Goal: Task Accomplishment & Management: Use online tool/utility

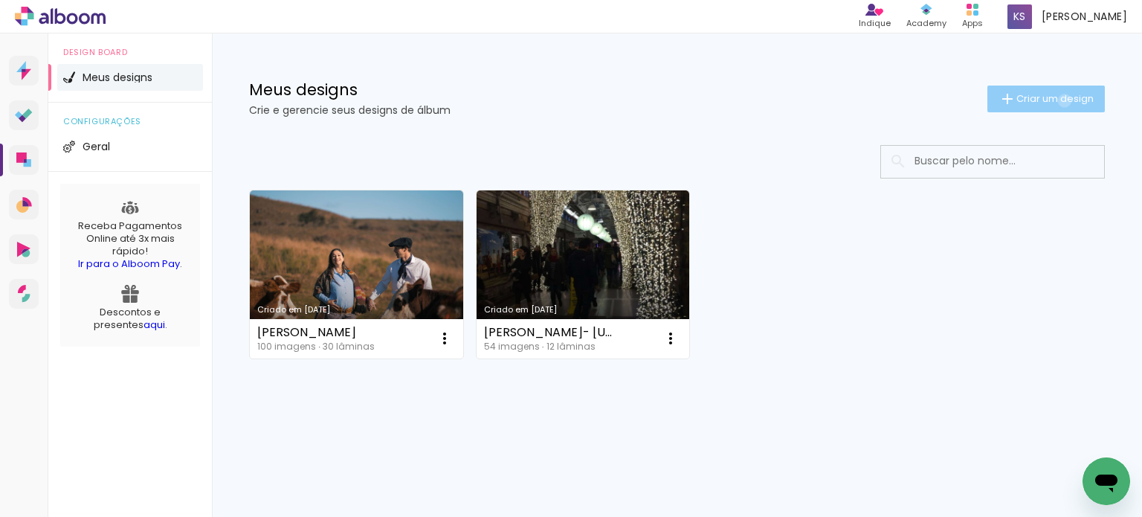
click at [1061, 100] on span "Criar um design" at bounding box center [1054, 99] width 77 height 10
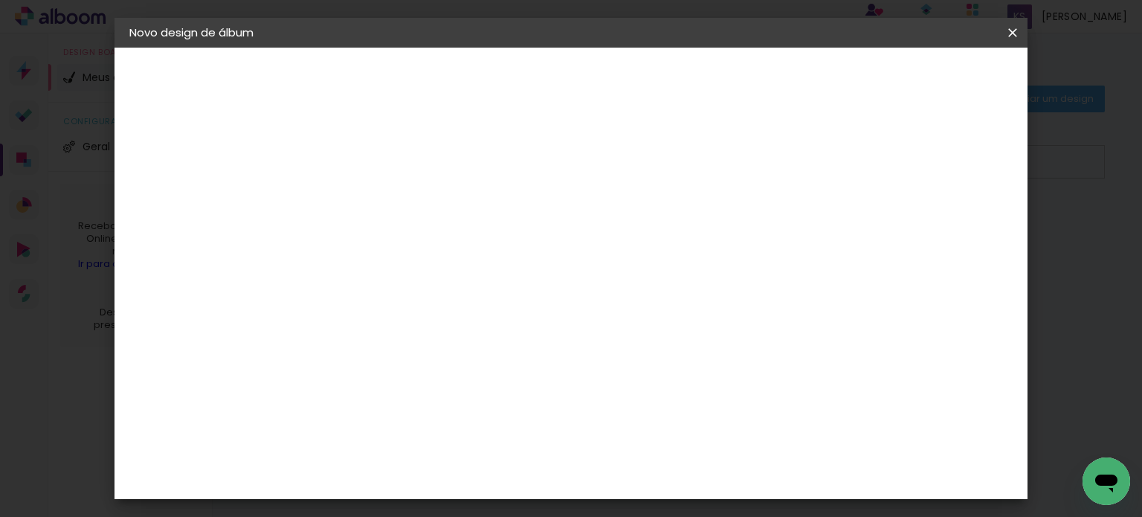
click at [372, 193] on input at bounding box center [372, 199] width 0 height 23
type input "g"
type input "GISMARA"
type paper-input "GISMARA"
click at [525, 80] on paper-button "Avançar" at bounding box center [488, 78] width 73 height 25
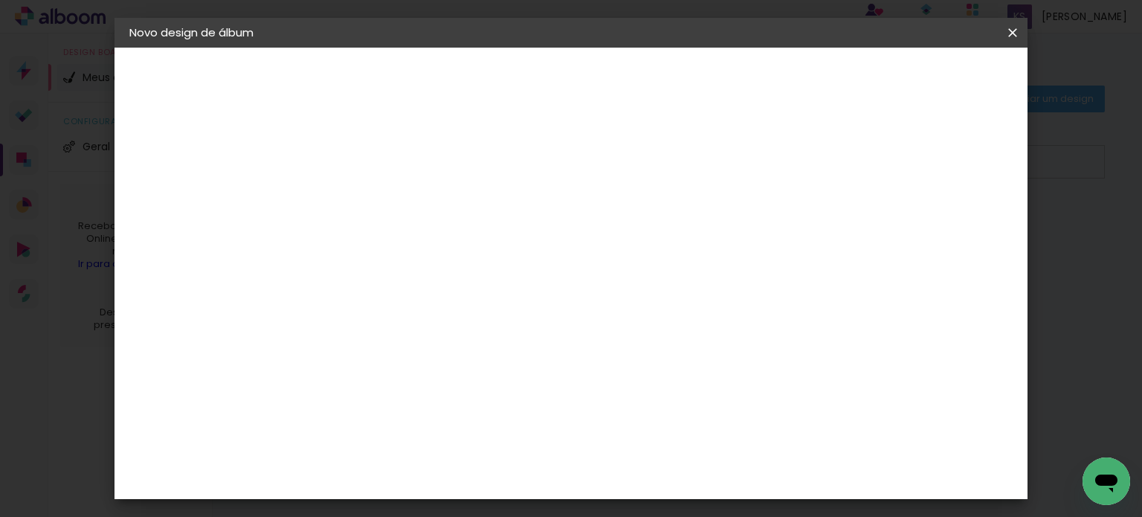
click at [408, 285] on input at bounding box center [410, 283] width 150 height 19
type input "SC"
type paper-input "SC"
click at [418, 389] on div "Schlosser" at bounding box center [390, 391] width 56 height 12
click at [0, 0] on slot "Avançar" at bounding box center [0, 0] width 0 height 0
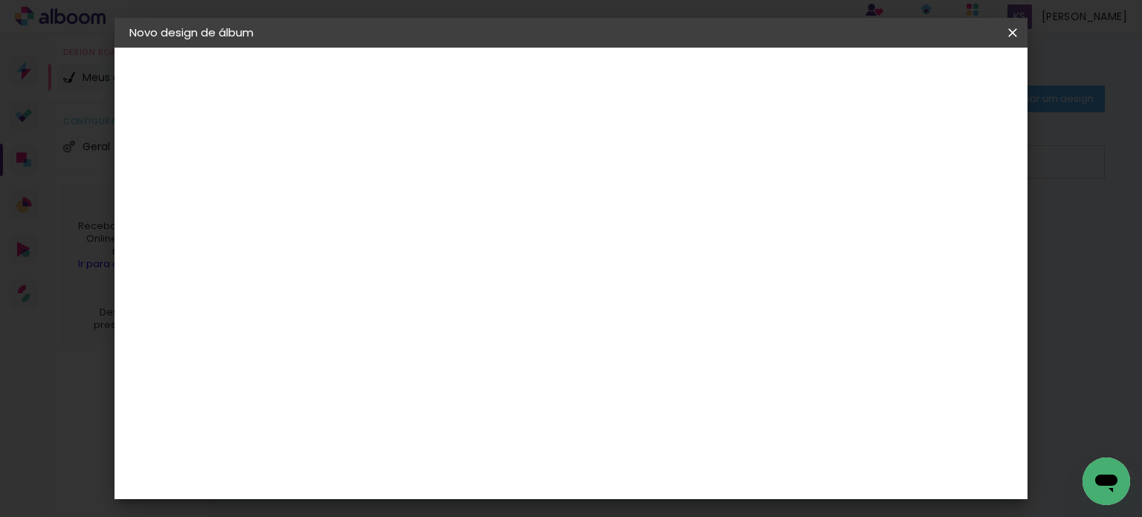
click at [473, 398] on span "25 × 30" at bounding box center [438, 417] width 69 height 39
click at [0, 0] on slot "Avançar" at bounding box center [0, 0] width 0 height 0
click at [783, 79] on span "Iniciar design" at bounding box center [750, 79] width 68 height 10
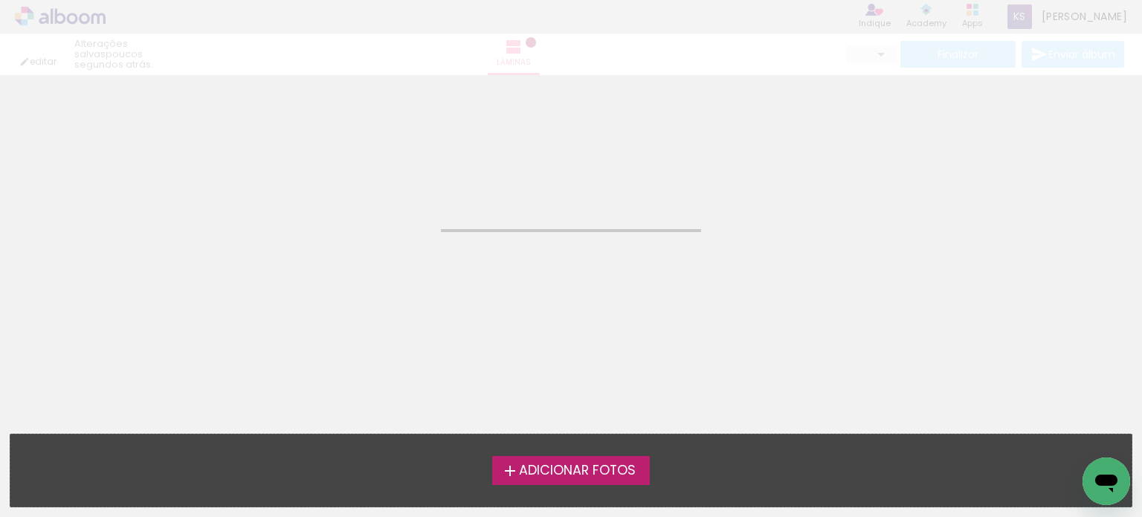
click at [583, 473] on span "Adicionar Fotos" at bounding box center [577, 470] width 117 height 13
click at [0, 0] on input "file" at bounding box center [0, 0] width 0 height 0
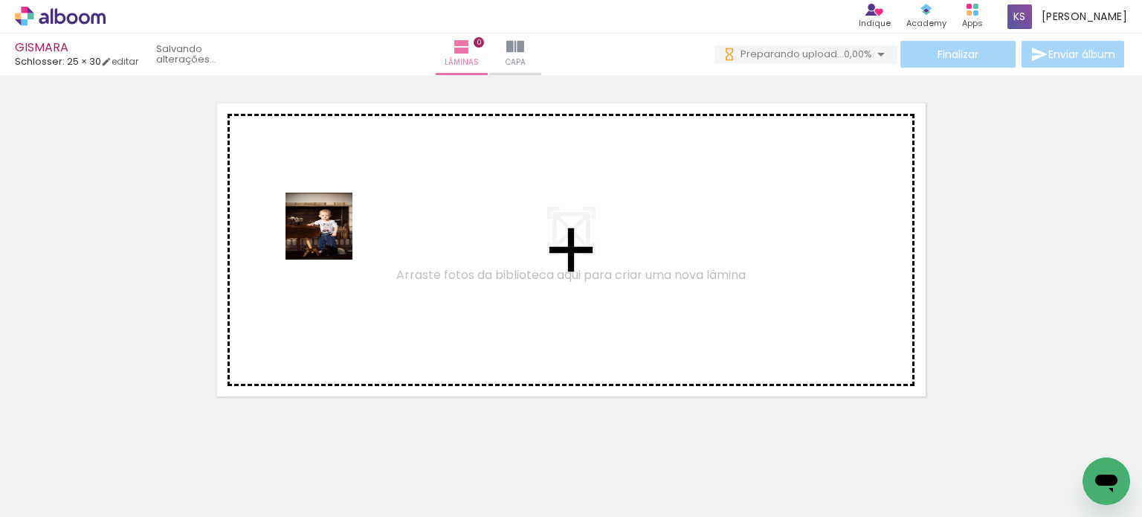
drag, startPoint x: 142, startPoint y: 481, endPoint x: 293, endPoint y: 427, distance: 160.1
click at [330, 237] on quentale-workspace at bounding box center [571, 258] width 1142 height 517
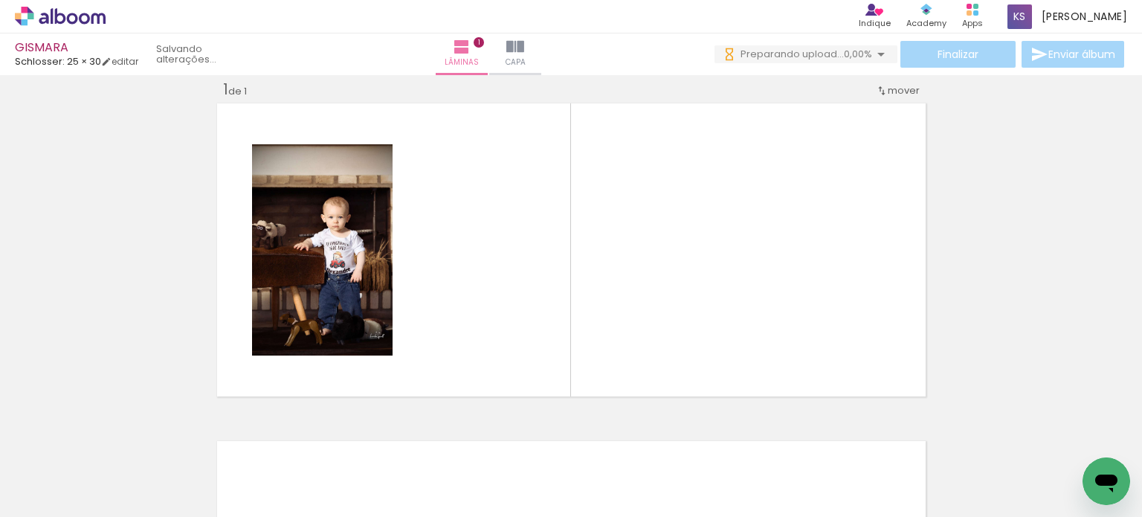
scroll to position [19, 0]
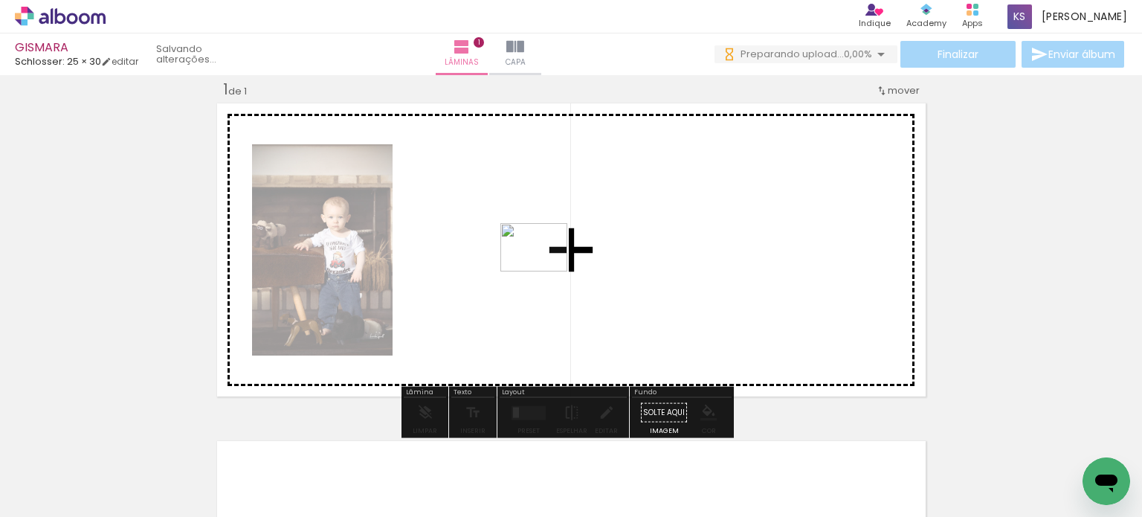
drag, startPoint x: 246, startPoint y: 488, endPoint x: 541, endPoint y: 268, distance: 368.5
click at [541, 268] on quentale-workspace at bounding box center [571, 258] width 1142 height 517
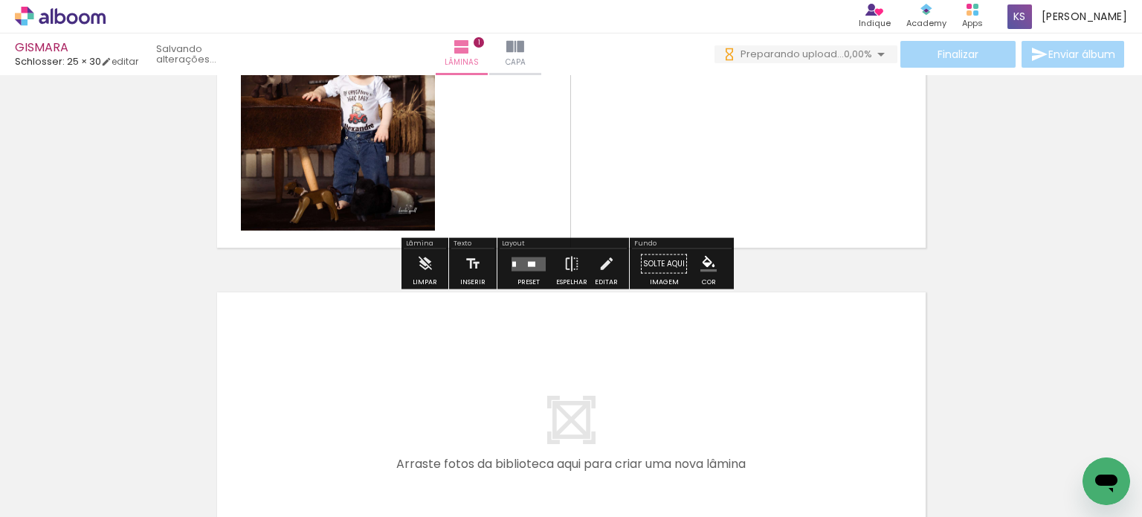
scroll to position [0, 0]
drag, startPoint x: 324, startPoint y: 471, endPoint x: 306, endPoint y: 388, distance: 84.4
click at [306, 388] on quentale-workspace at bounding box center [571, 258] width 1142 height 517
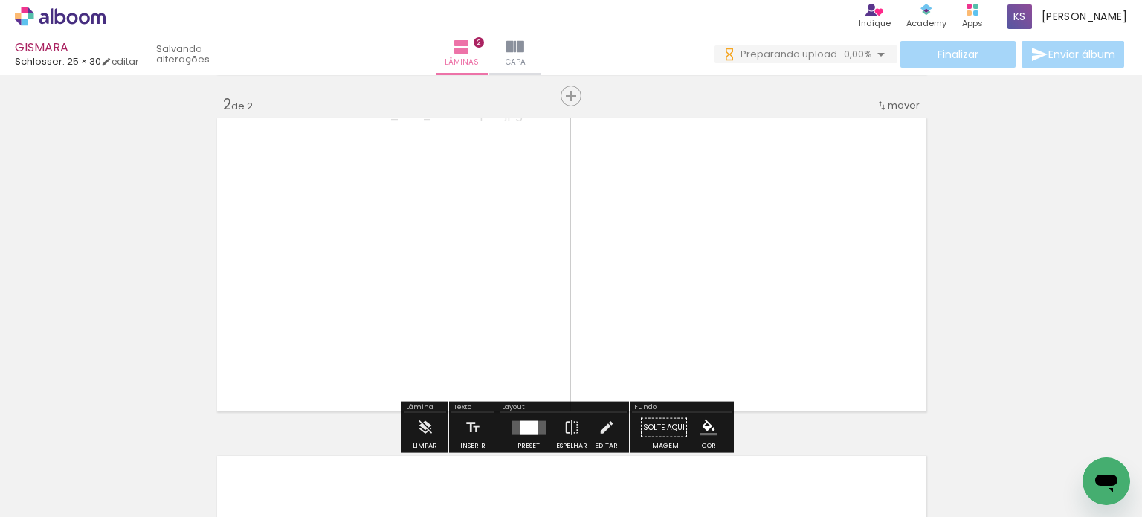
scroll to position [356, 0]
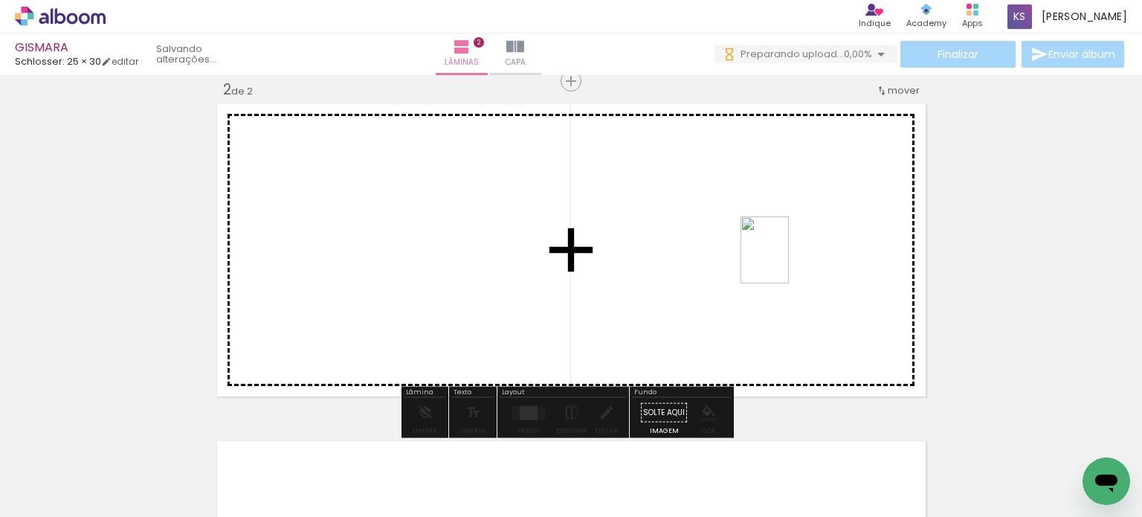
drag, startPoint x: 405, startPoint y: 476, endPoint x: 785, endPoint y: 261, distance: 436.4
click at [785, 261] on quentale-workspace at bounding box center [571, 258] width 1142 height 517
drag, startPoint x: 499, startPoint y: 473, endPoint x: 830, endPoint y: 265, distance: 390.2
click at [830, 265] on quentale-workspace at bounding box center [571, 258] width 1142 height 517
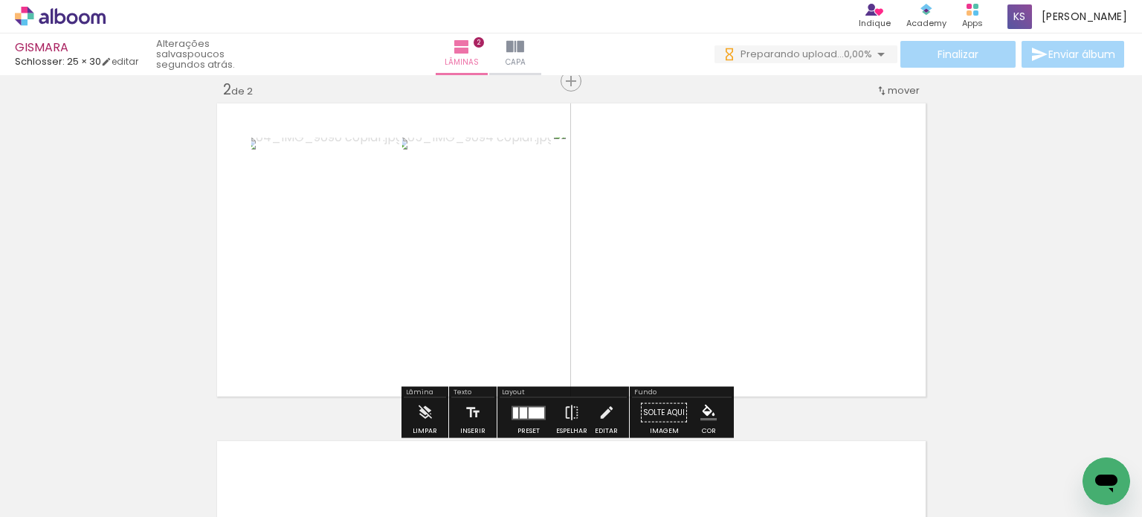
scroll to position [0, 0]
click at [520, 407] on div at bounding box center [523, 412] width 7 height 11
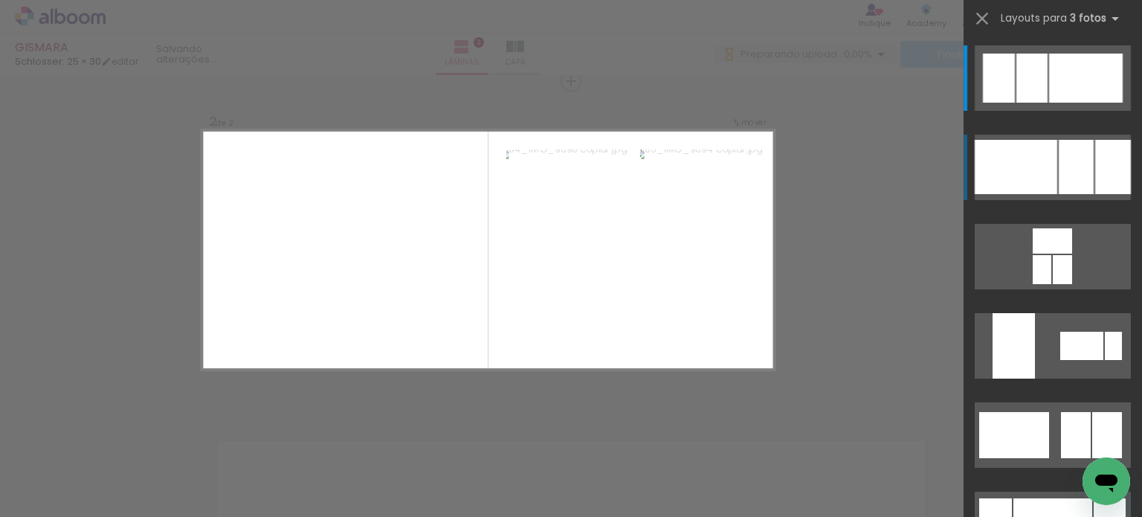
click at [1095, 159] on div at bounding box center [1113, 167] width 36 height 54
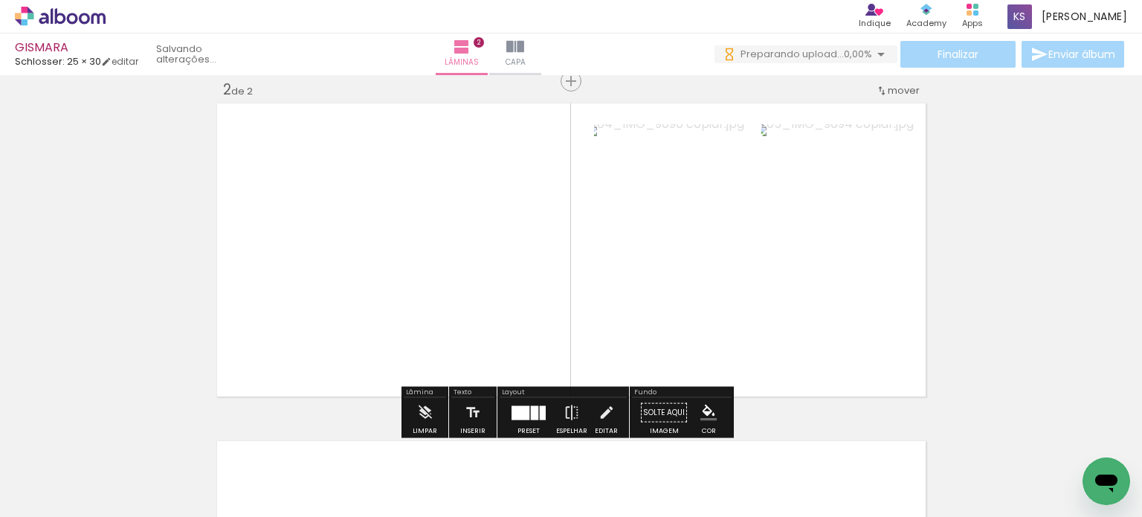
click at [953, 243] on div "Inserir lâmina 1 de 2 Inserir lâmina 2 de 2" at bounding box center [571, 230] width 1142 height 1013
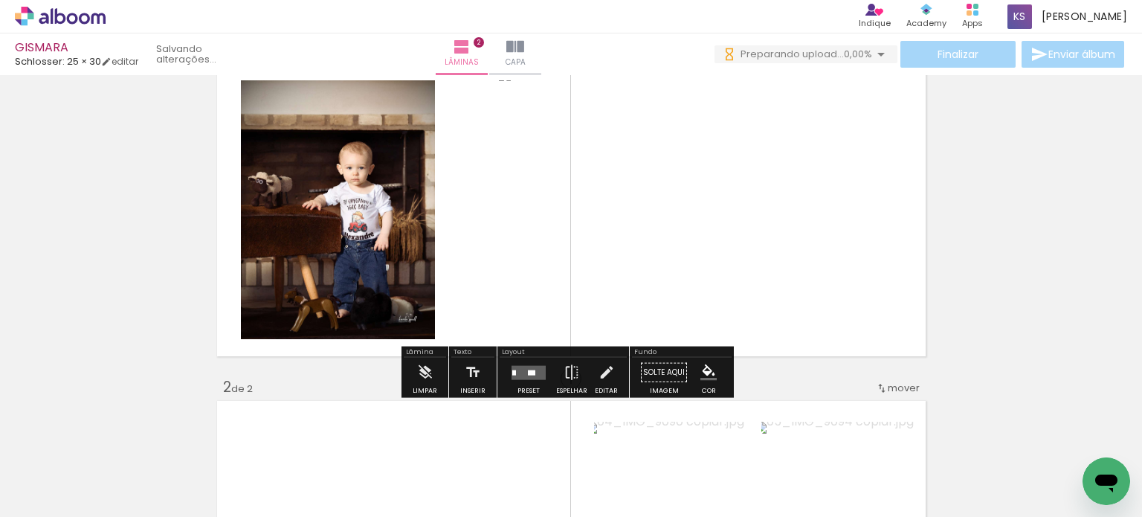
click at [517, 373] on quentale-layouter at bounding box center [528, 372] width 34 height 14
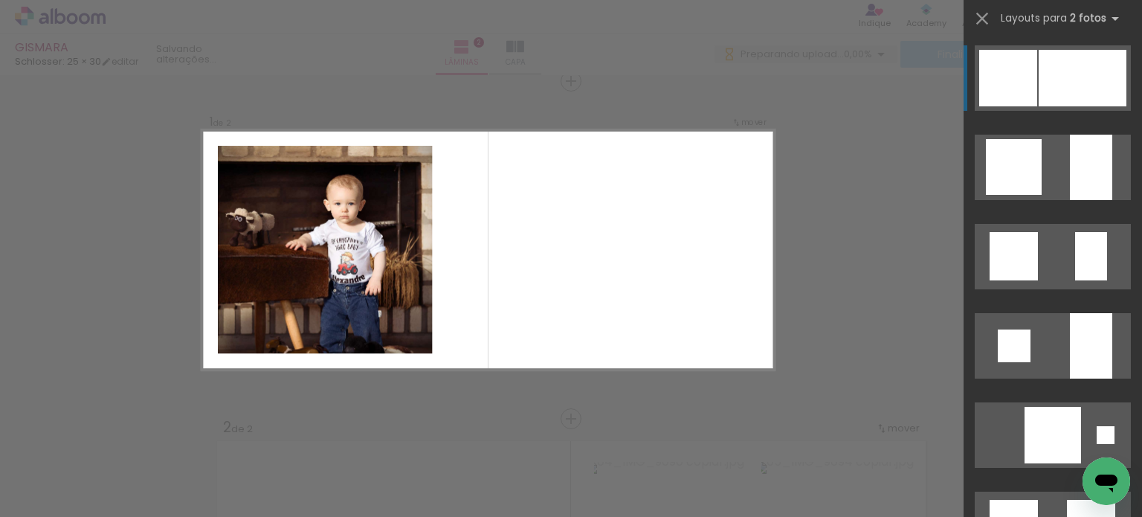
click at [1038, 90] on div at bounding box center [1082, 78] width 88 height 56
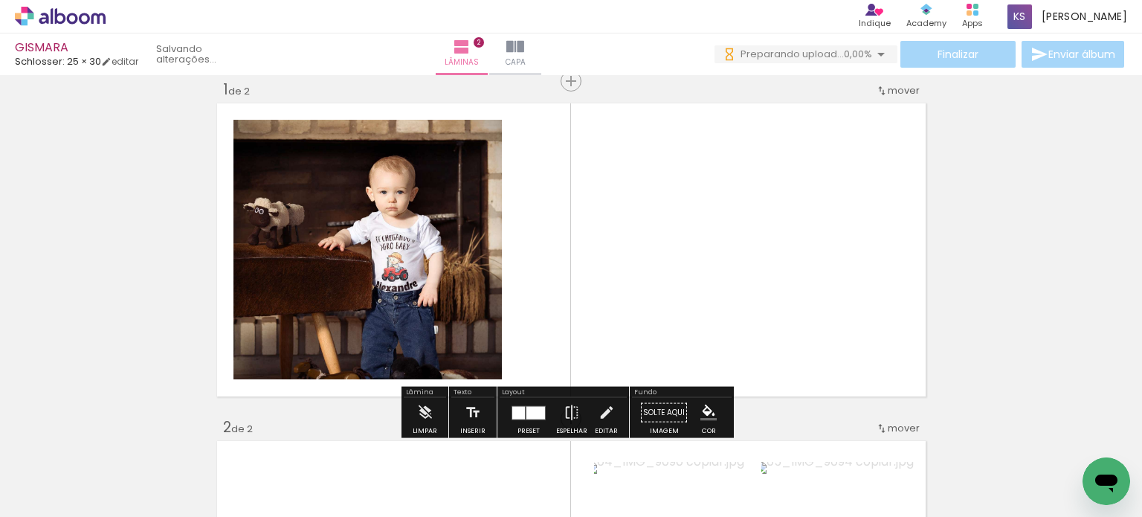
click at [285, 297] on quentale-photo at bounding box center [367, 249] width 268 height 259
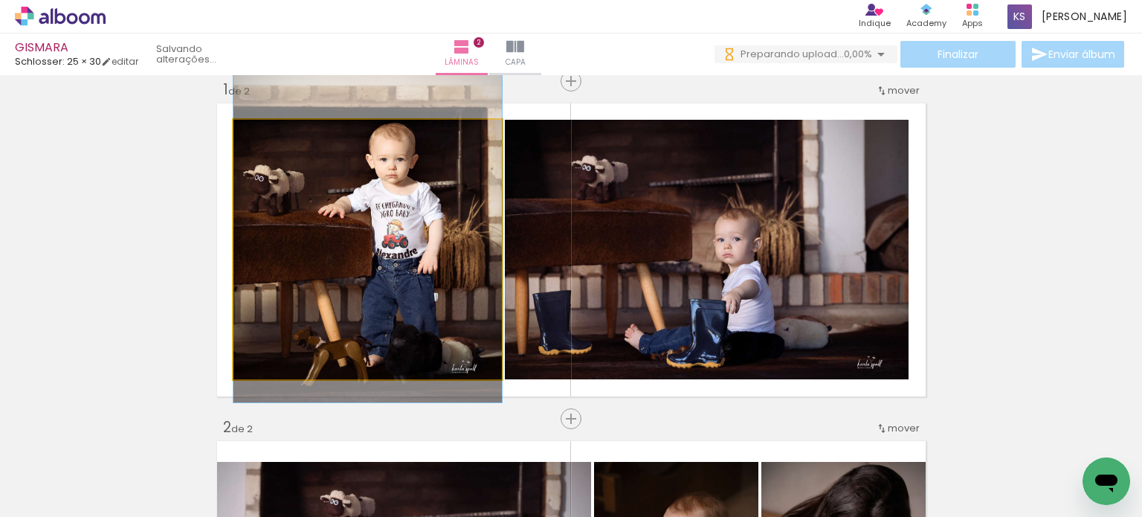
drag, startPoint x: 285, startPoint y: 297, endPoint x: 294, endPoint y: 264, distance: 33.7
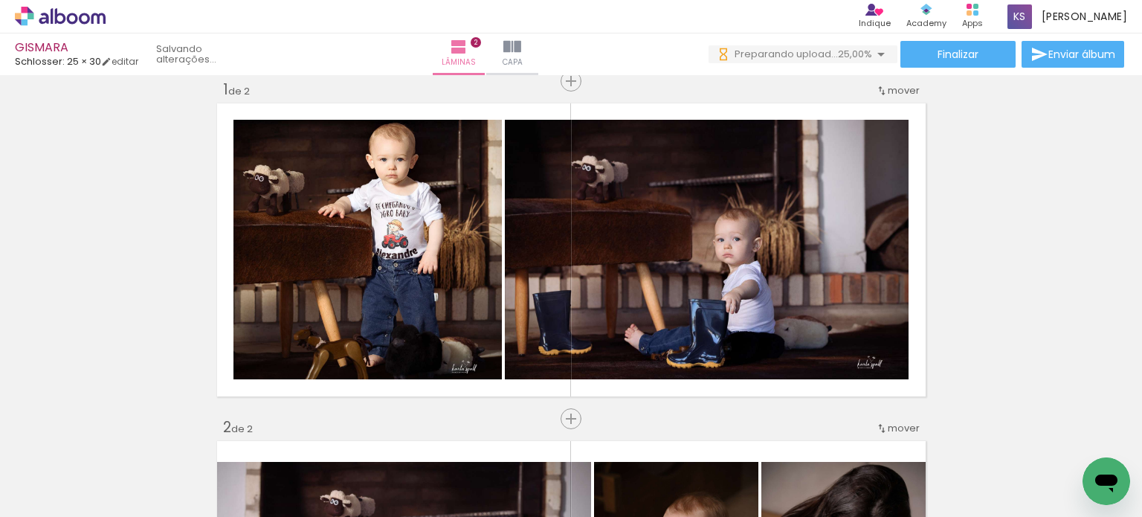
click at [832, 226] on quentale-photo at bounding box center [707, 249] width 404 height 259
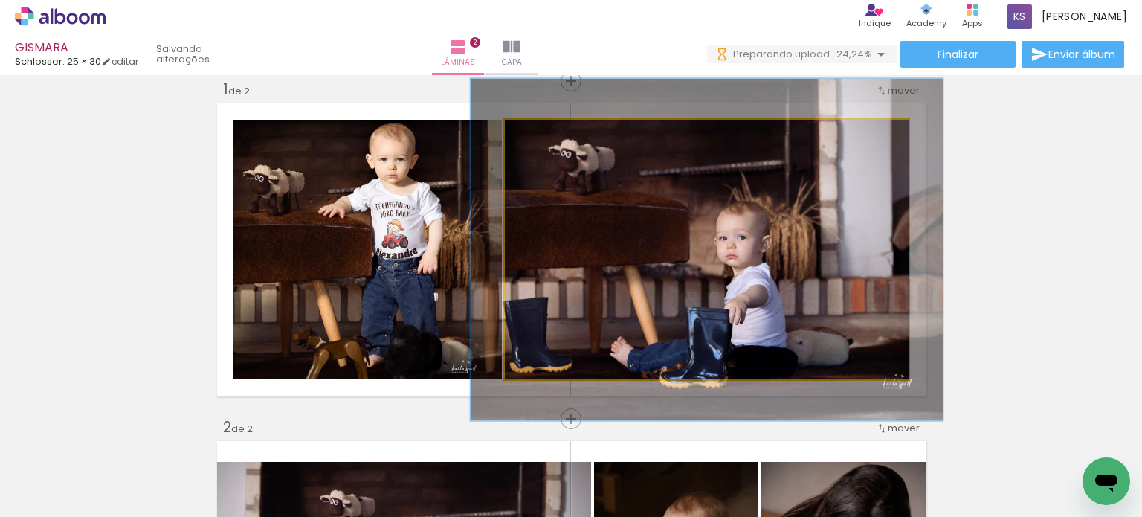
drag, startPoint x: 529, startPoint y: 134, endPoint x: 539, endPoint y: 134, distance: 9.7
type paper-slider "120"
click at [541, 134] on div at bounding box center [547, 135] width 13 height 13
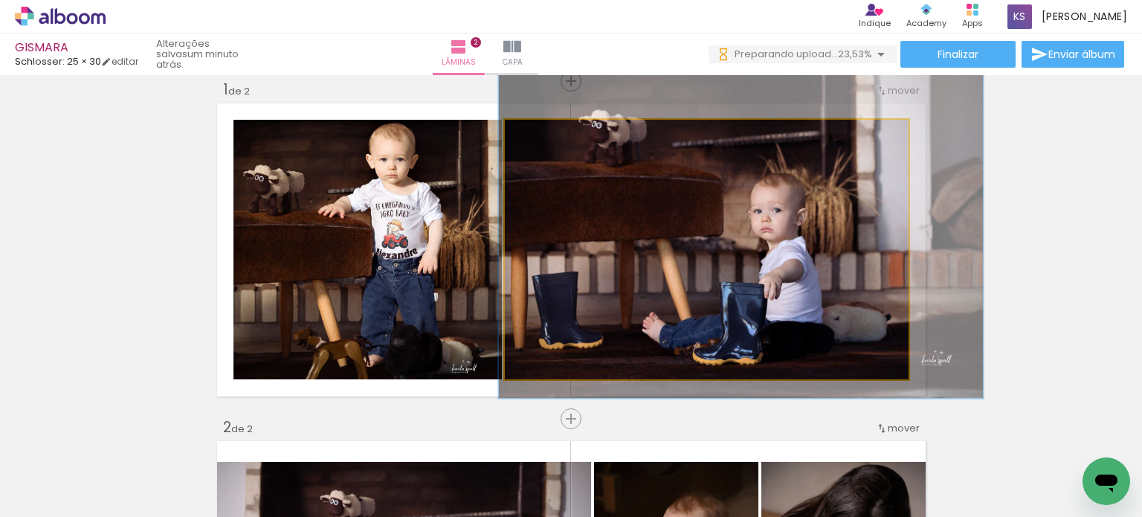
drag, startPoint x: 660, startPoint y: 219, endPoint x: 687, endPoint y: 193, distance: 37.8
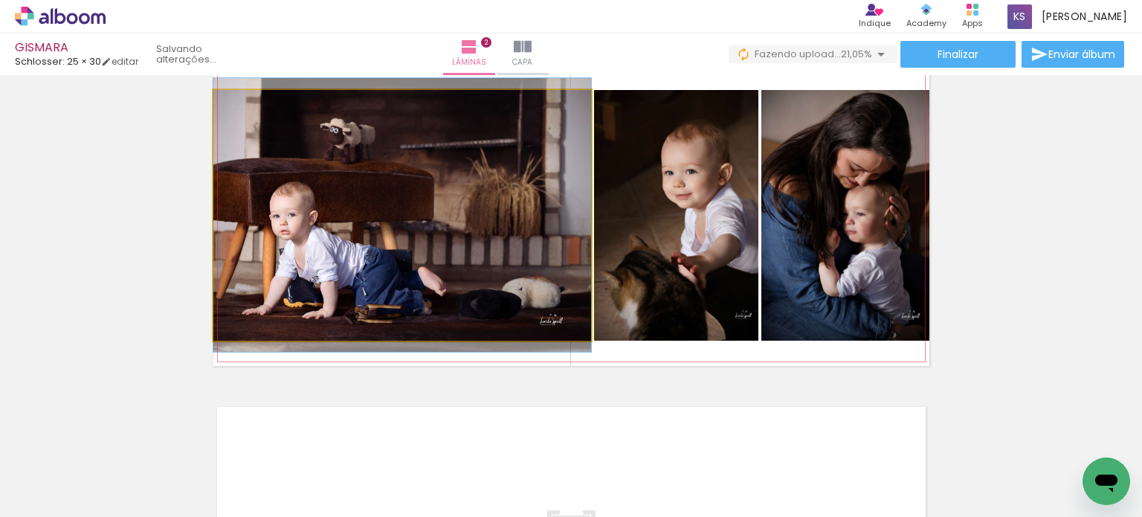
click at [486, 222] on quentale-photo at bounding box center [402, 215] width 378 height 250
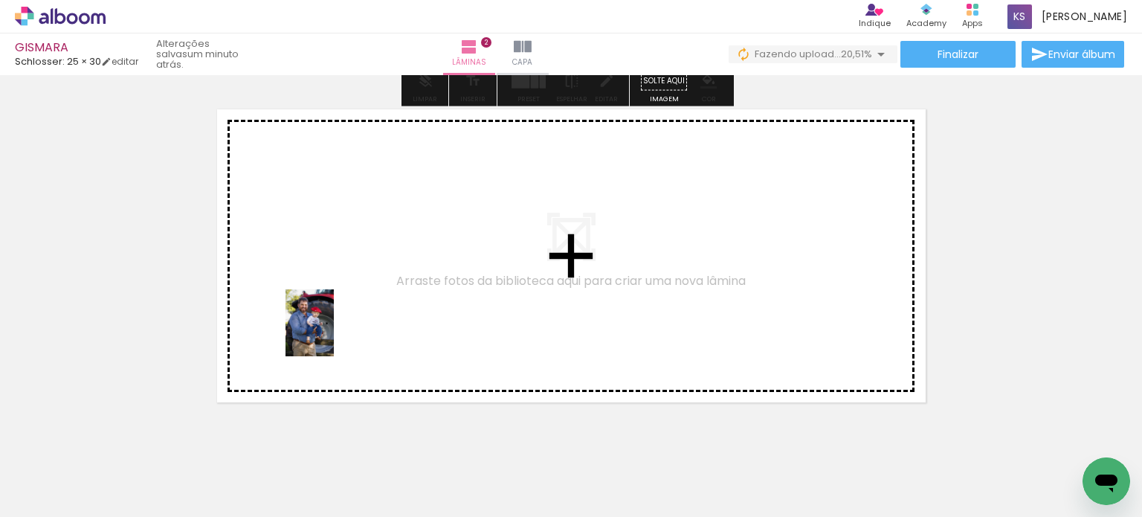
drag, startPoint x: 577, startPoint y: 484, endPoint x: 314, endPoint y: 325, distance: 307.5
click at [314, 325] on quentale-workspace at bounding box center [571, 258] width 1142 height 517
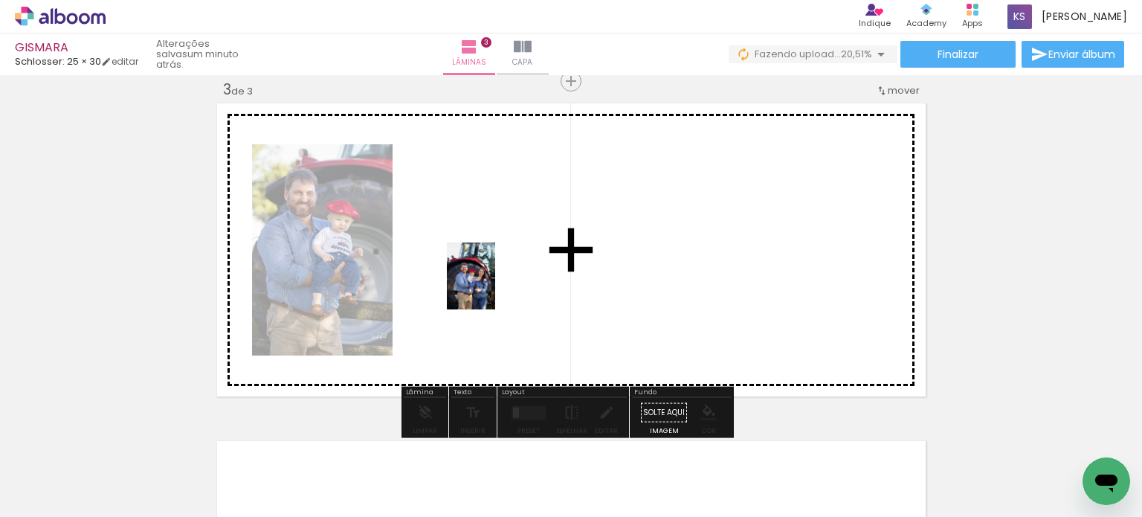
drag, startPoint x: 636, startPoint y: 487, endPoint x: 491, endPoint y: 285, distance: 248.2
click at [491, 285] on quentale-workspace at bounding box center [571, 258] width 1142 height 517
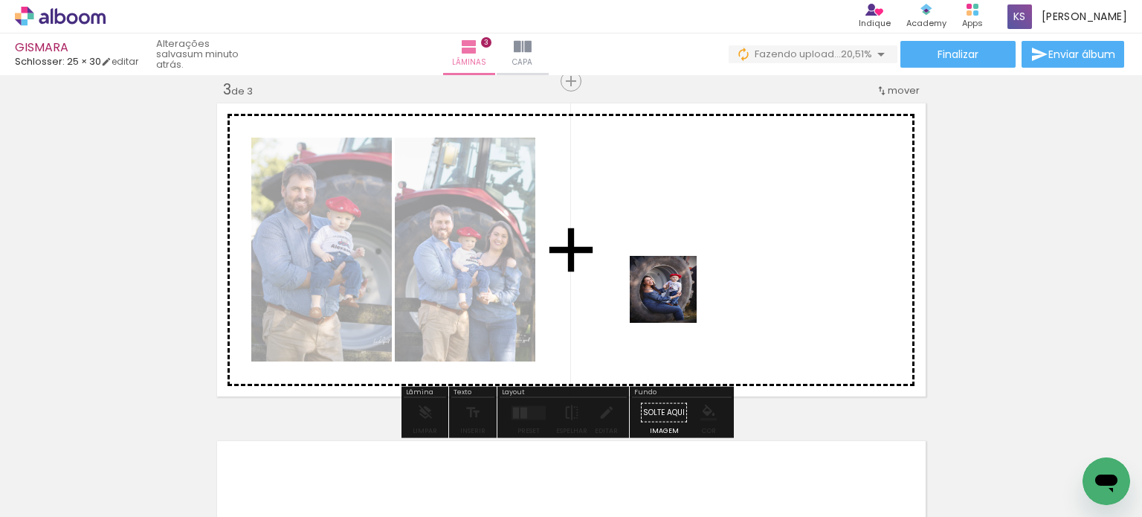
drag, startPoint x: 757, startPoint y: 472, endPoint x: 662, endPoint y: 261, distance: 231.2
click at [662, 261] on quentale-workspace at bounding box center [571, 258] width 1142 height 517
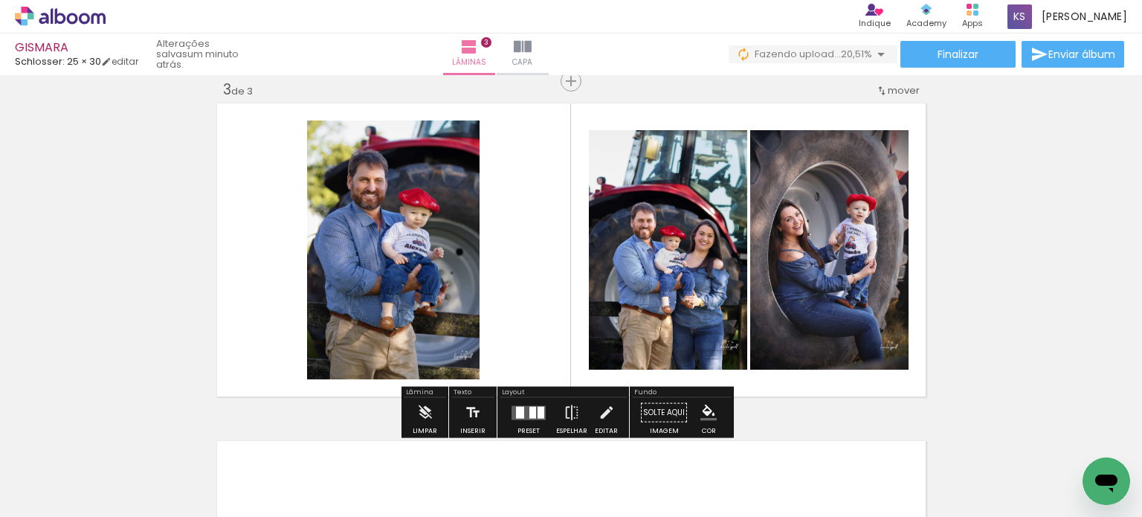
click at [511, 414] on quentale-layouter at bounding box center [528, 412] width 34 height 14
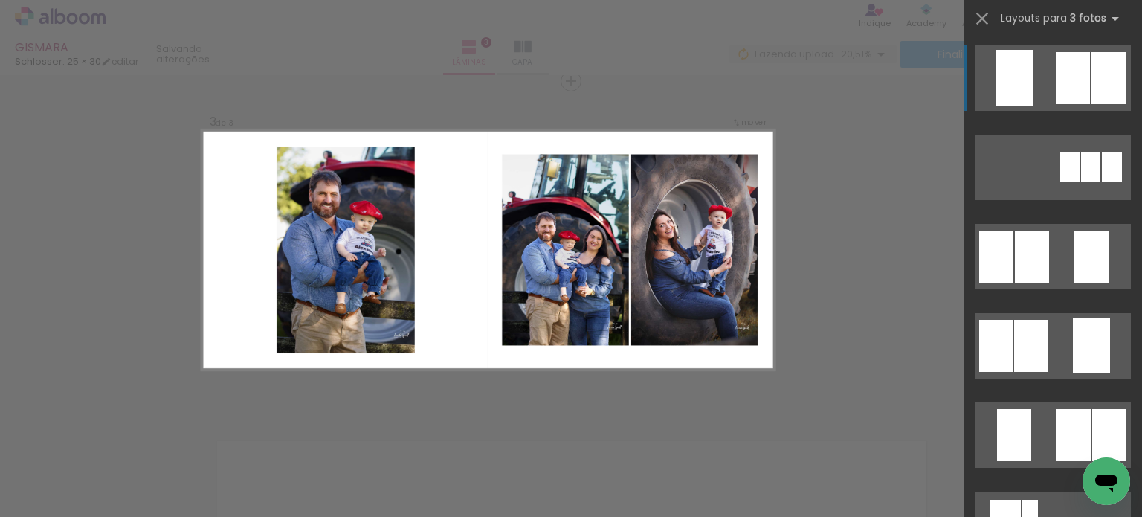
click at [830, 289] on div "Confirmar Cancelar" at bounding box center [571, 74] width 1142 height 1385
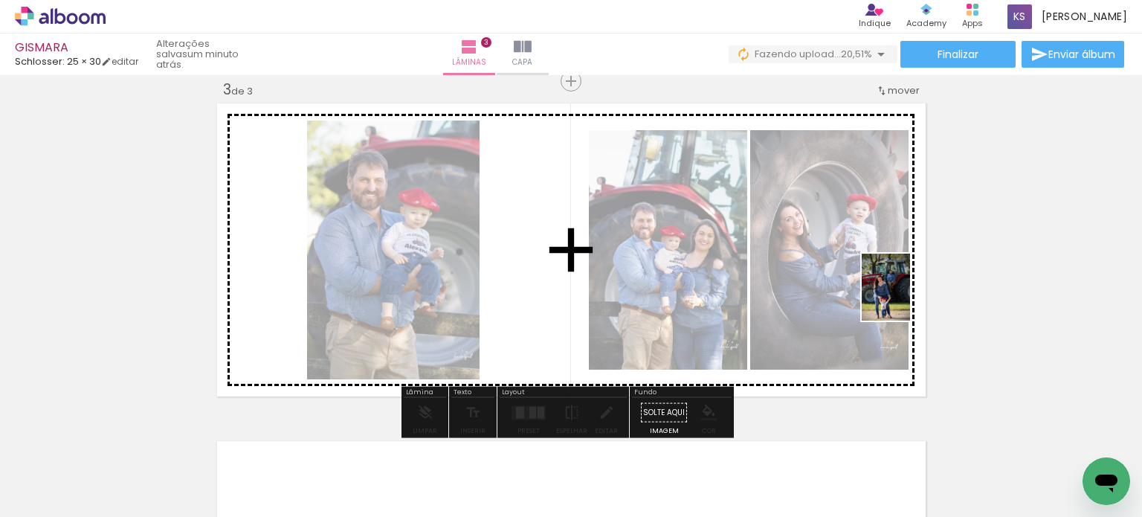
drag, startPoint x: 844, startPoint y: 467, endPoint x: 906, endPoint y: 298, distance: 179.7
click at [906, 298] on quentale-workspace at bounding box center [571, 258] width 1142 height 517
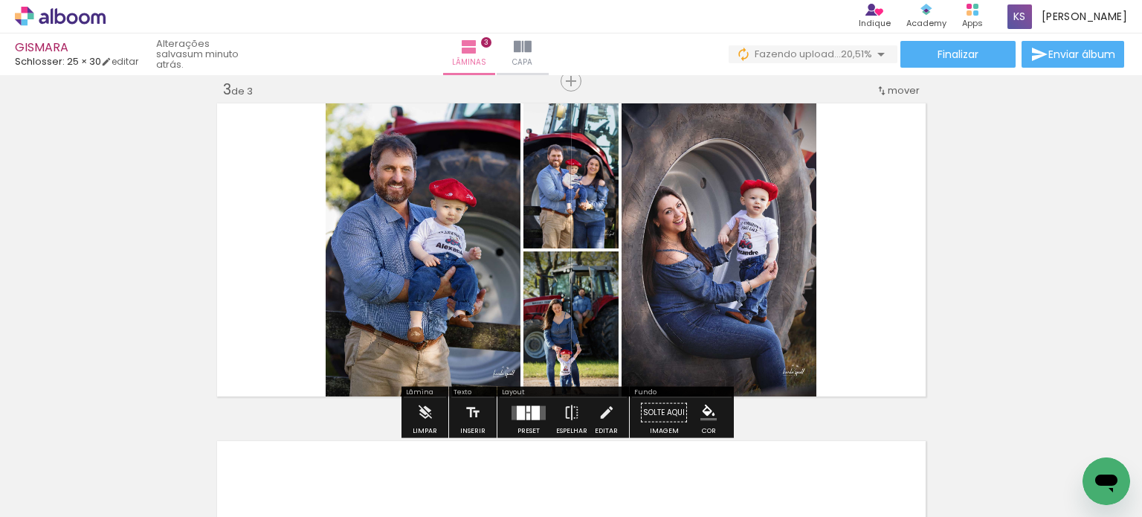
drag, startPoint x: 532, startPoint y: 415, endPoint x: 861, endPoint y: 345, distance: 336.8
click at [532, 415] on div at bounding box center [535, 412] width 8 height 14
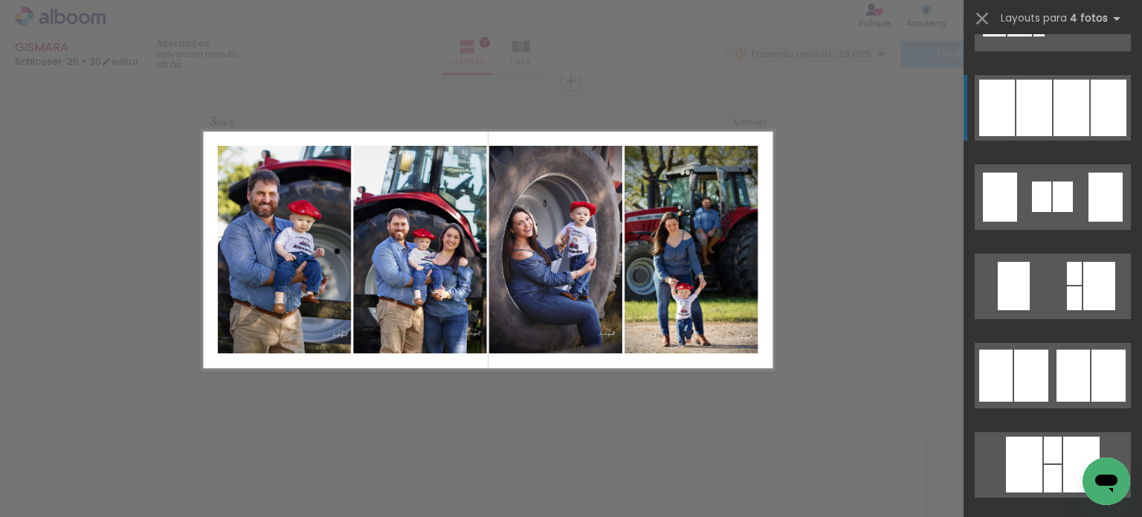
click at [1047, 115] on quentale-layouter at bounding box center [1052, 107] width 156 height 65
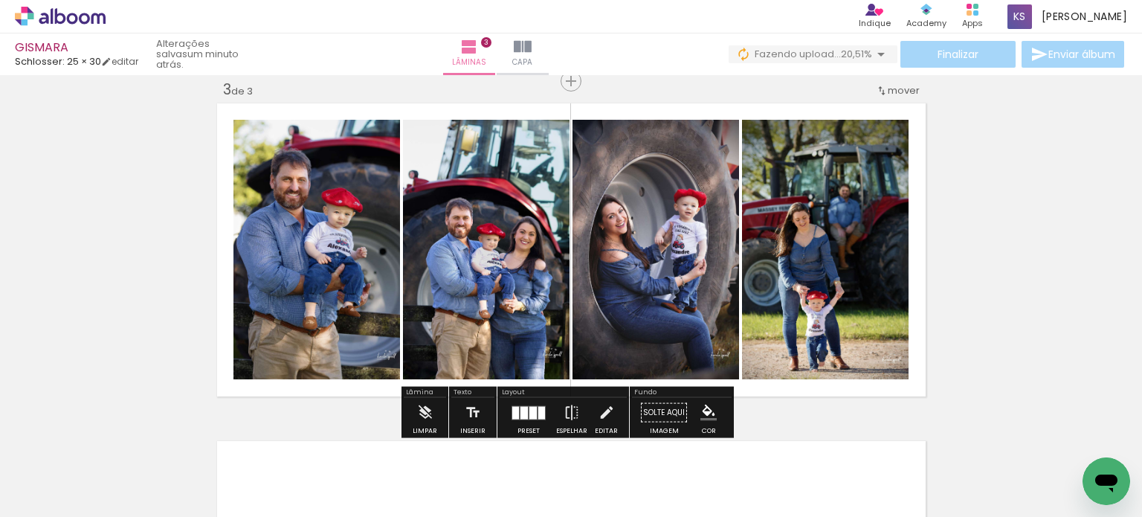
click at [937, 243] on div "Inserir lâmina 1 de 3 Inserir lâmina 2 de 3 Inserir lâmina 3 de 3" at bounding box center [571, 62] width 1142 height 1351
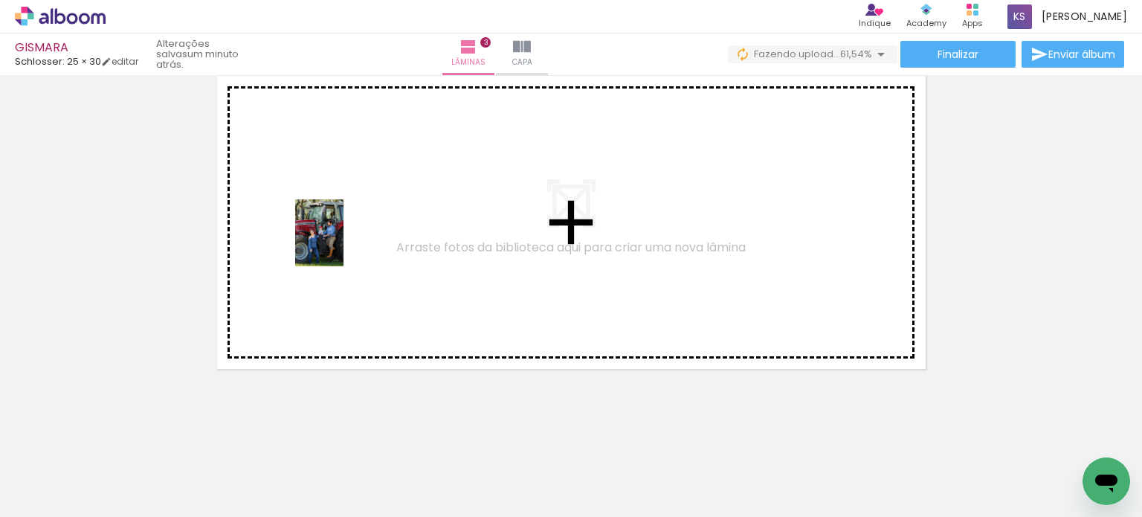
drag, startPoint x: 858, startPoint y: 466, endPoint x: 340, endPoint y: 244, distance: 563.7
click at [340, 244] on quentale-workspace at bounding box center [571, 258] width 1142 height 517
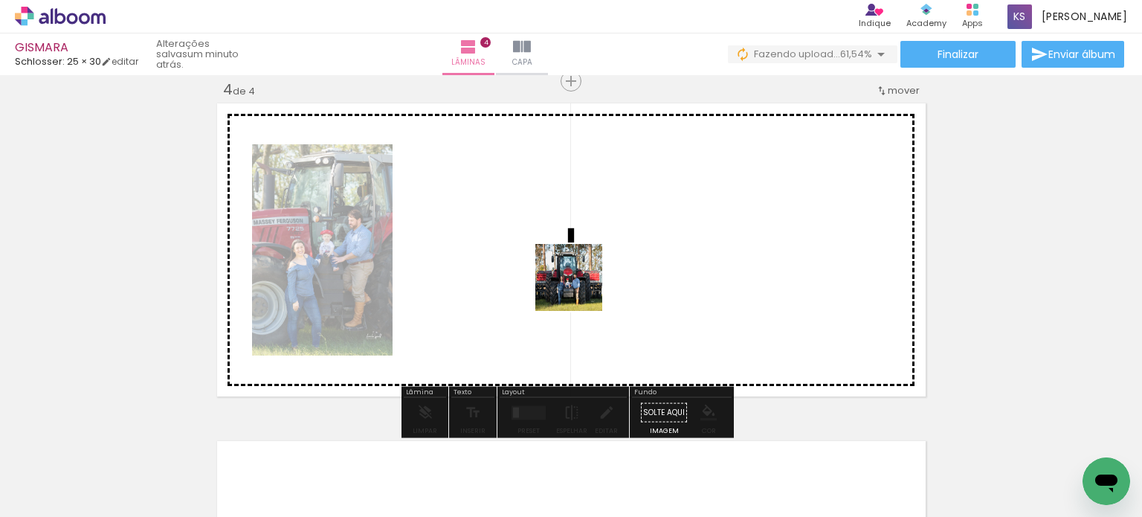
drag, startPoint x: 977, startPoint y: 481, endPoint x: 541, endPoint y: 252, distance: 492.1
click at [541, 252] on quentale-workspace at bounding box center [571, 258] width 1142 height 517
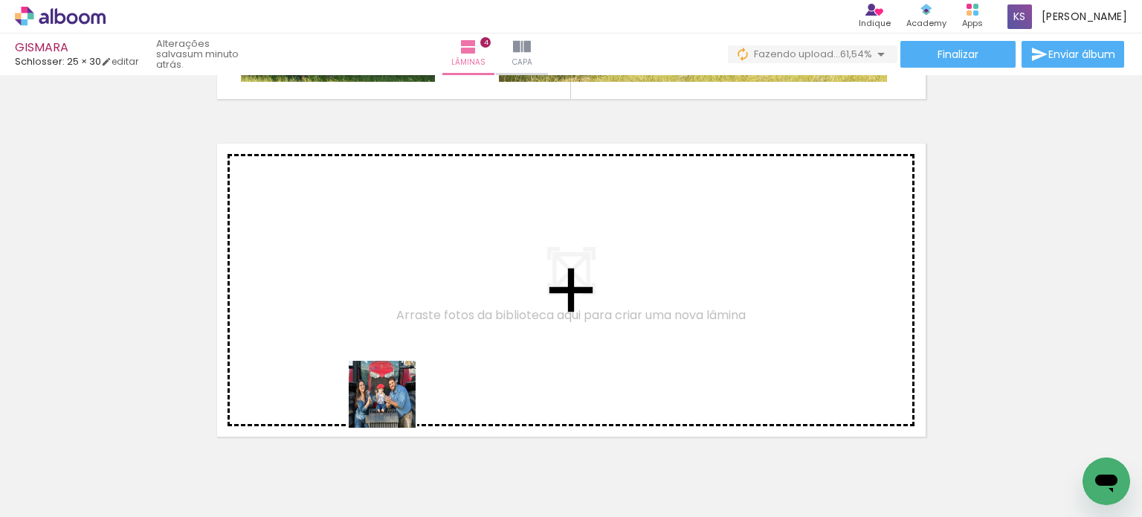
drag, startPoint x: 455, startPoint y: 473, endPoint x: 340, endPoint y: 324, distance: 187.6
click at [340, 324] on quentale-workspace at bounding box center [571, 258] width 1142 height 517
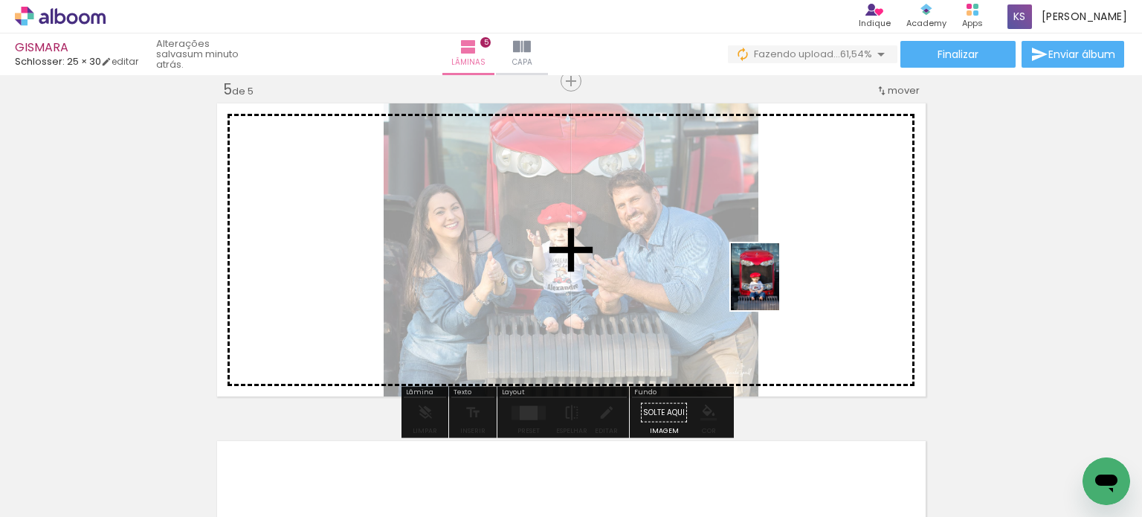
drag, startPoint x: 661, startPoint y: 413, endPoint x: 775, endPoint y: 288, distance: 169.4
click at [775, 288] on quentale-workspace at bounding box center [571, 258] width 1142 height 517
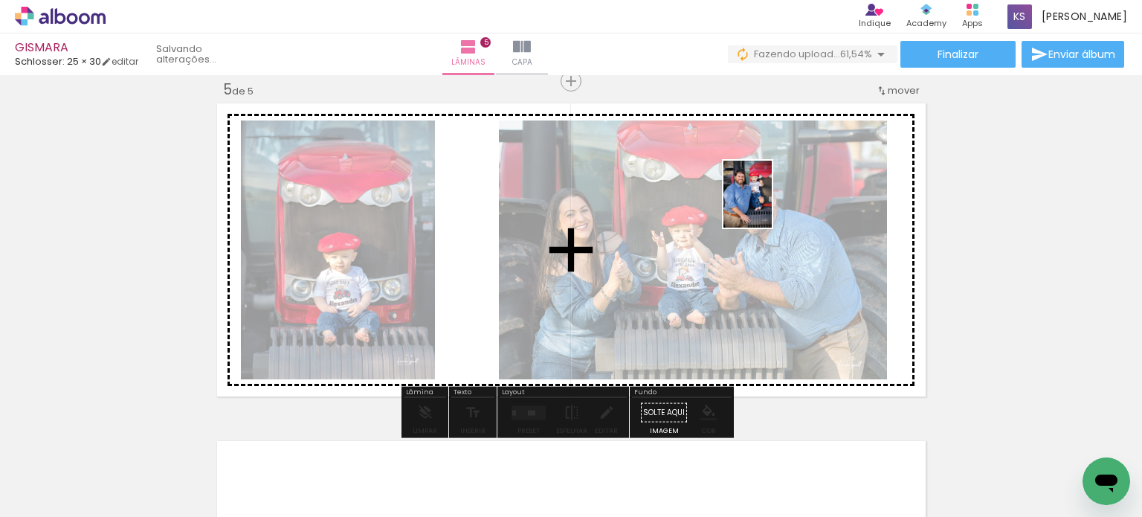
drag, startPoint x: 622, startPoint y: 473, endPoint x: 768, endPoint y: 205, distance: 305.3
click at [768, 205] on quentale-workspace at bounding box center [571, 258] width 1142 height 517
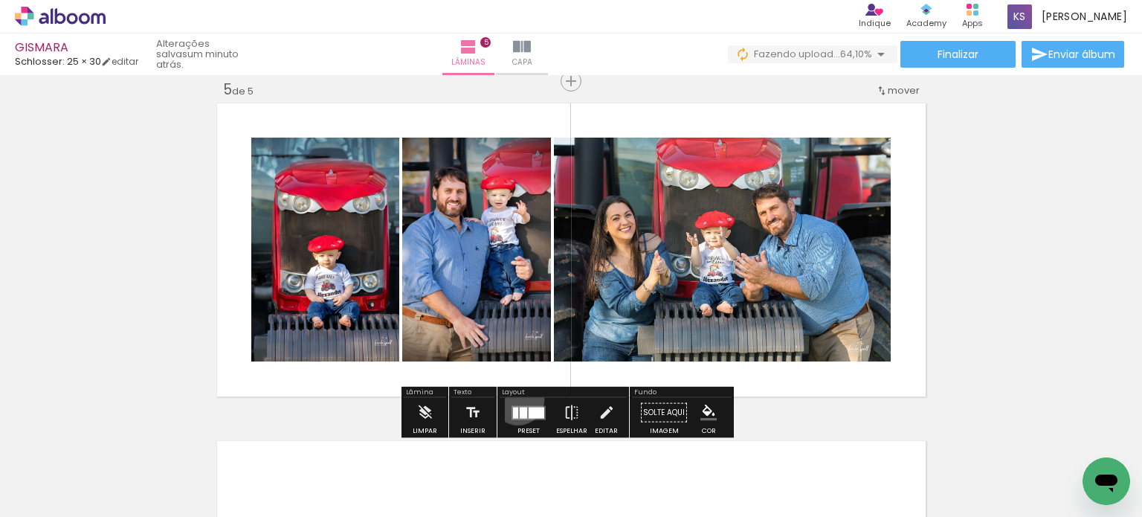
click at [514, 398] on div at bounding box center [528, 413] width 40 height 30
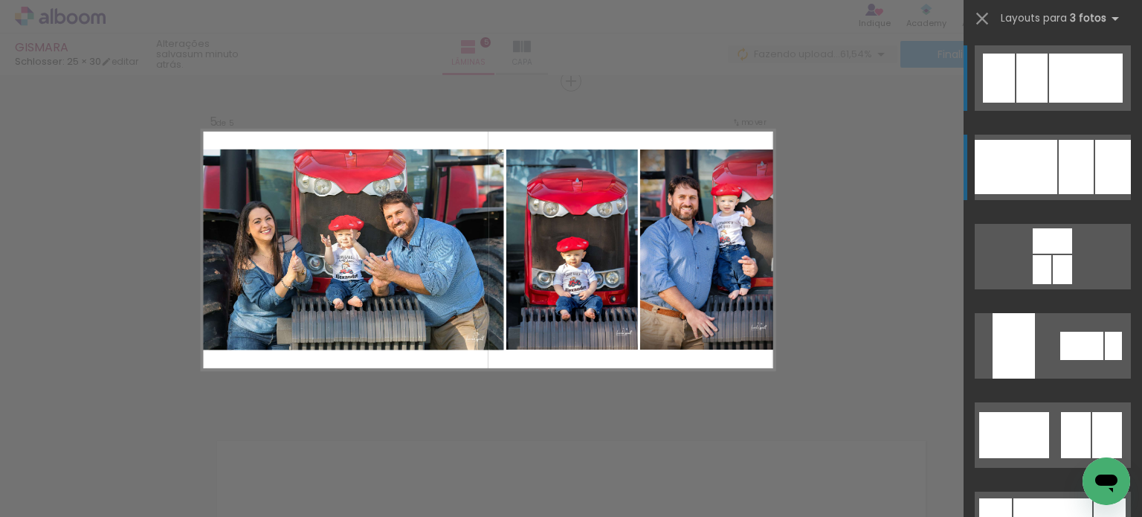
click at [1079, 185] on div at bounding box center [1075, 167] width 35 height 54
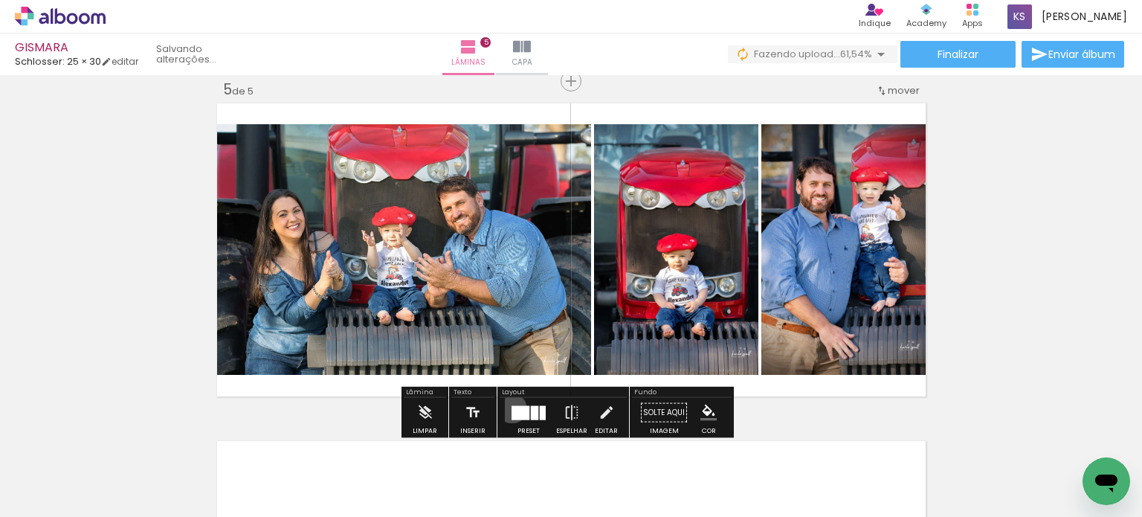
click at [511, 407] on div at bounding box center [520, 412] width 18 height 14
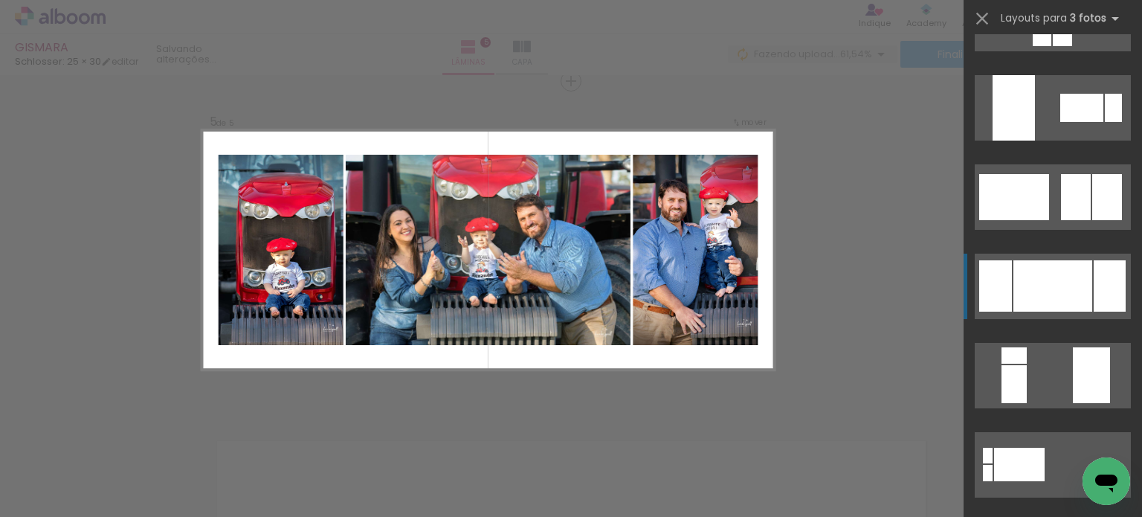
click at [1047, 305] on div at bounding box center [1052, 285] width 79 height 51
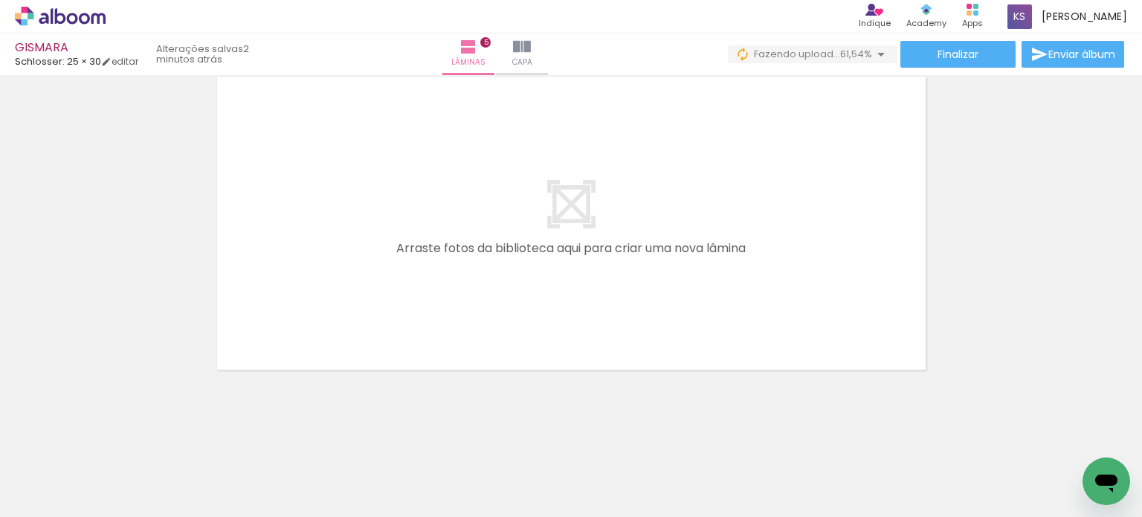
scroll to position [1733, 0]
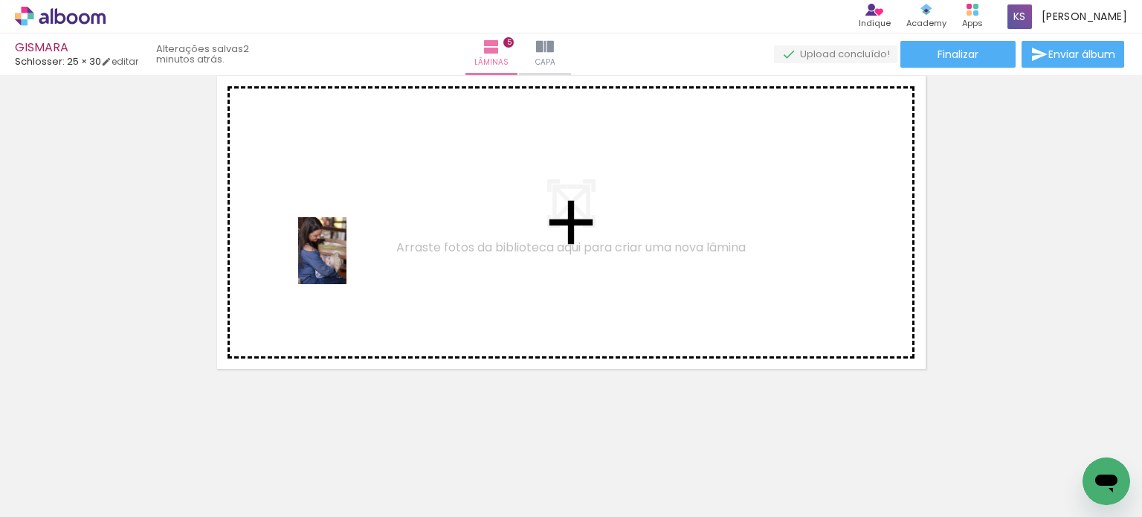
drag, startPoint x: 728, startPoint y: 458, endPoint x: 343, endPoint y: 262, distance: 432.8
click at [343, 262] on quentale-workspace at bounding box center [571, 258] width 1142 height 517
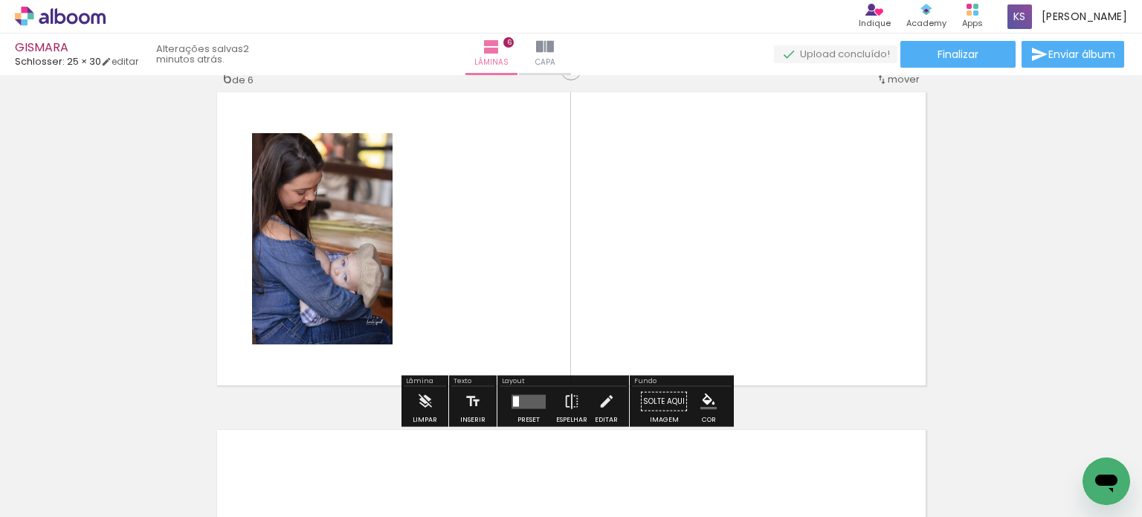
scroll to position [1706, 0]
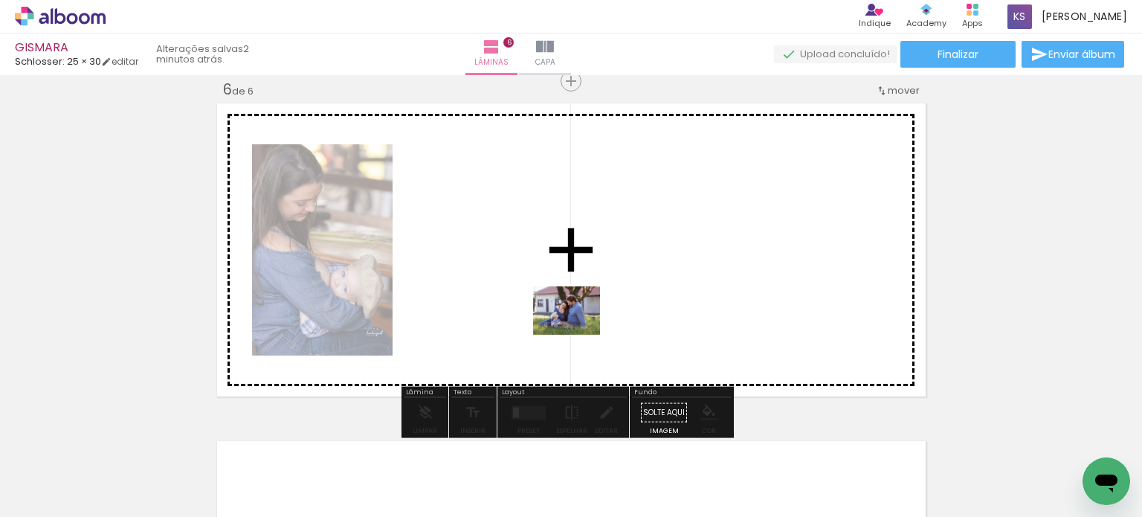
drag, startPoint x: 820, startPoint y: 485, endPoint x: 566, endPoint y: 323, distance: 301.5
click at [566, 323] on quentale-workspace at bounding box center [571, 258] width 1142 height 517
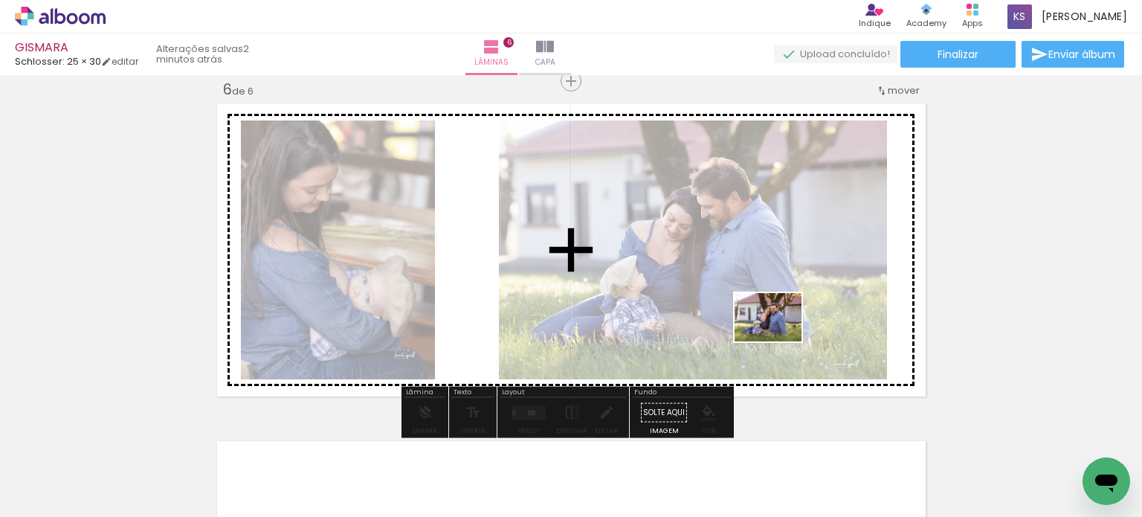
drag, startPoint x: 879, startPoint y: 479, endPoint x: 779, endPoint y: 335, distance: 175.1
click at [779, 335] on quentale-workspace at bounding box center [571, 258] width 1142 height 517
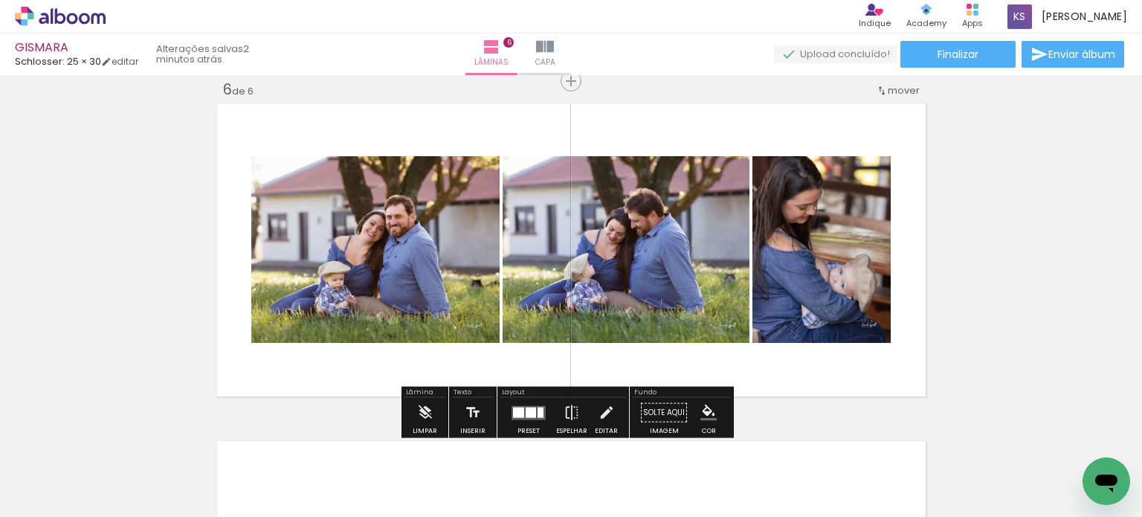
click at [513, 407] on div at bounding box center [518, 412] width 11 height 10
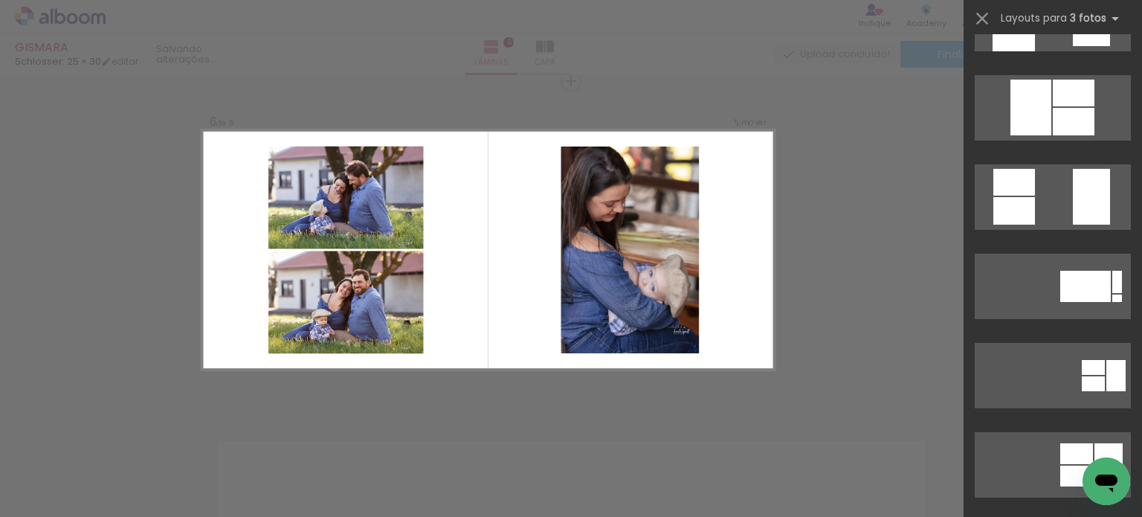
scroll to position [0, 0]
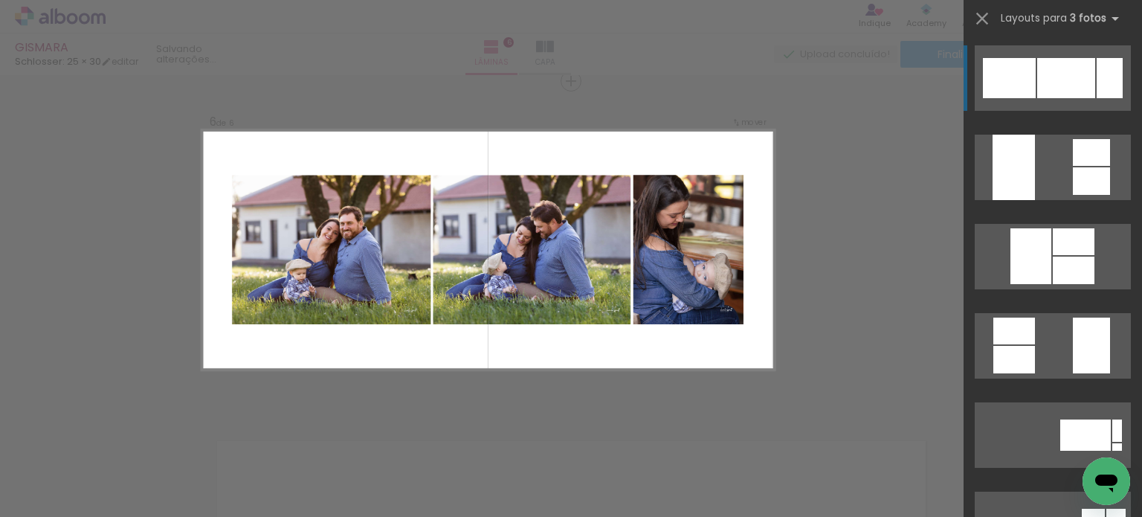
click at [1054, 90] on div at bounding box center [1066, 78] width 58 height 40
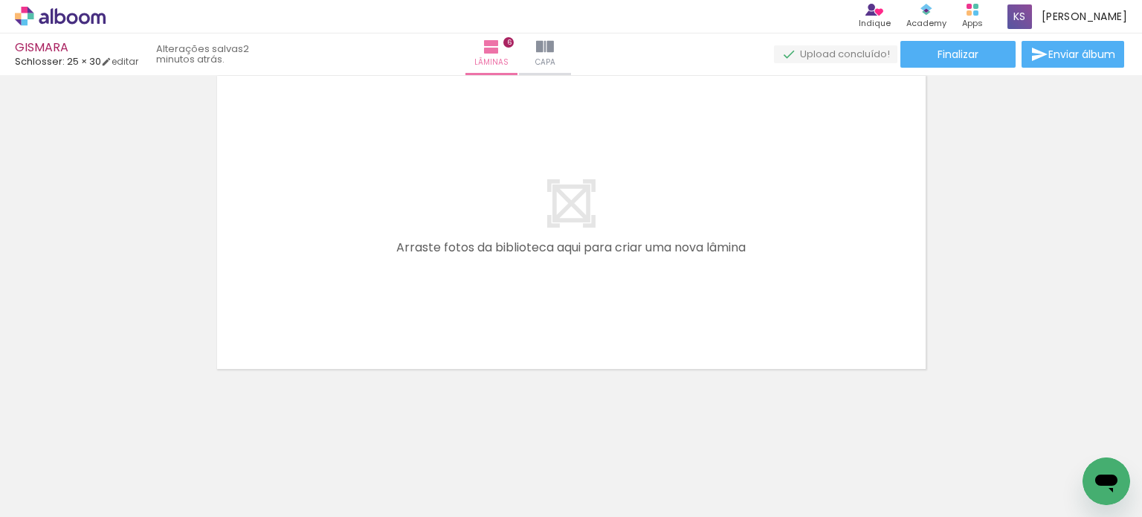
scroll to position [0, 1030]
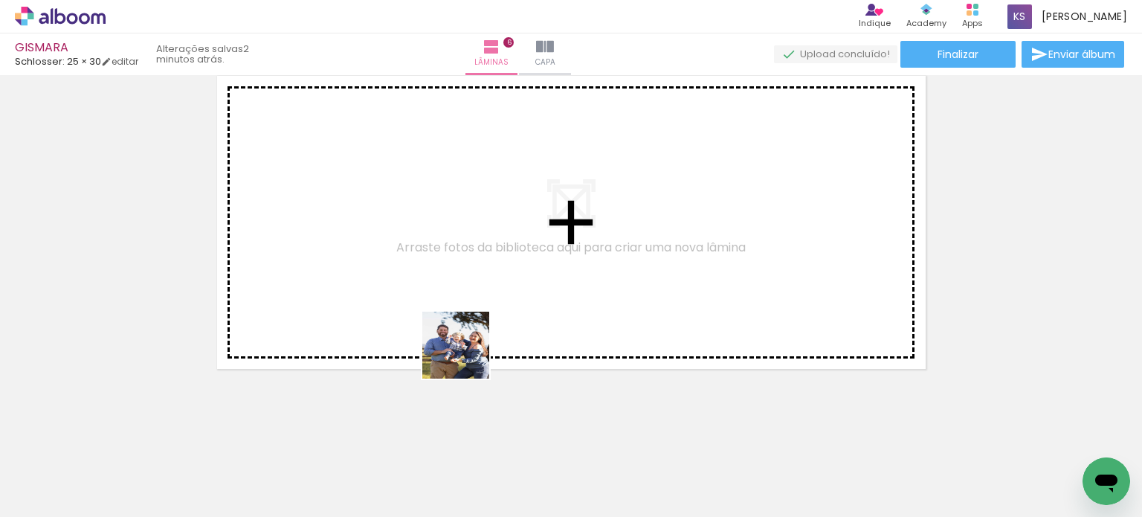
drag, startPoint x: 523, startPoint y: 459, endPoint x: 373, endPoint y: 230, distance: 273.8
click at [373, 230] on quentale-workspace at bounding box center [571, 258] width 1142 height 517
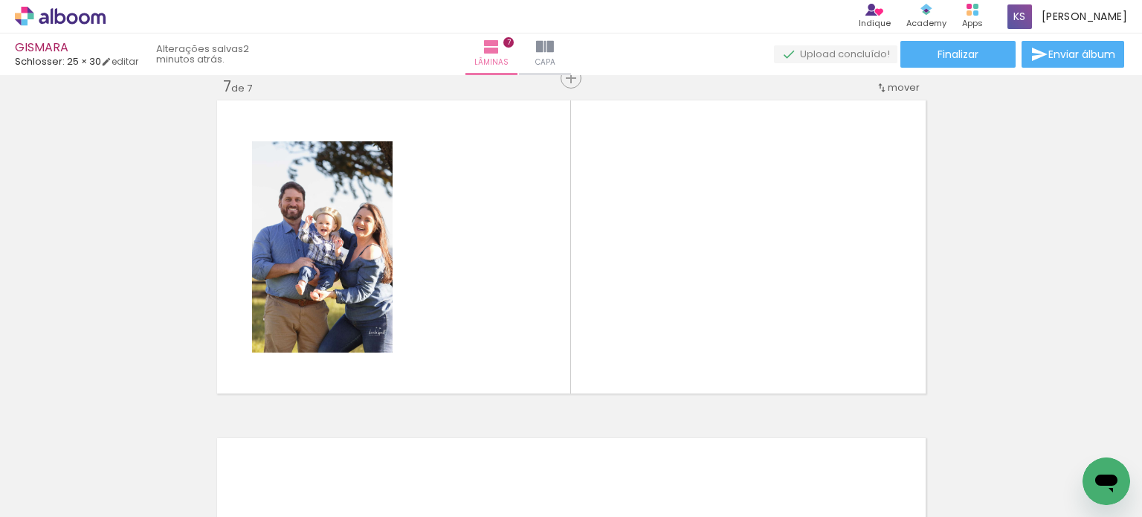
scroll to position [2043, 0]
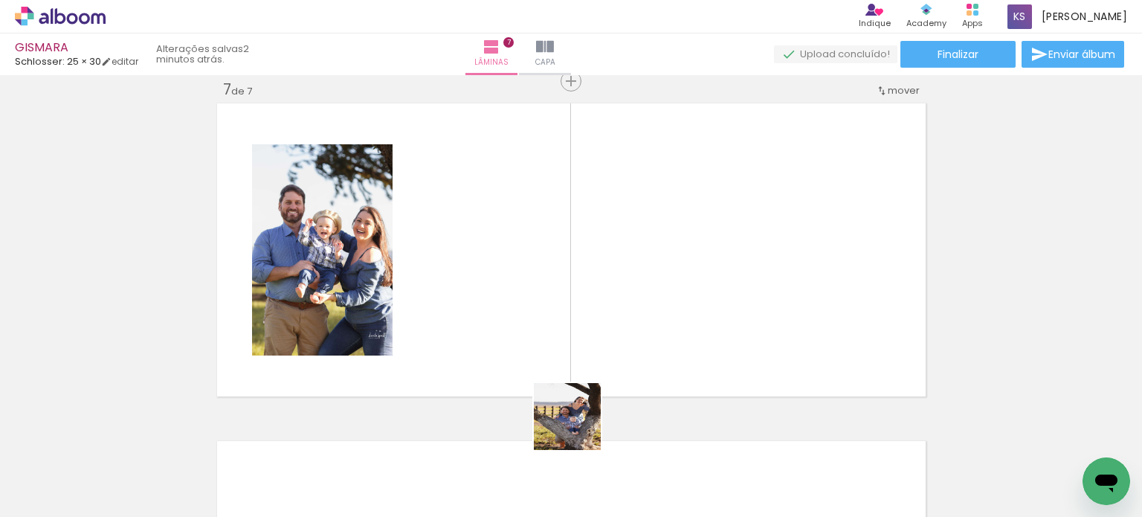
drag, startPoint x: 609, startPoint y: 475, endPoint x: 667, endPoint y: 439, distance: 67.4
click at [501, 314] on quentale-workspace at bounding box center [571, 258] width 1142 height 517
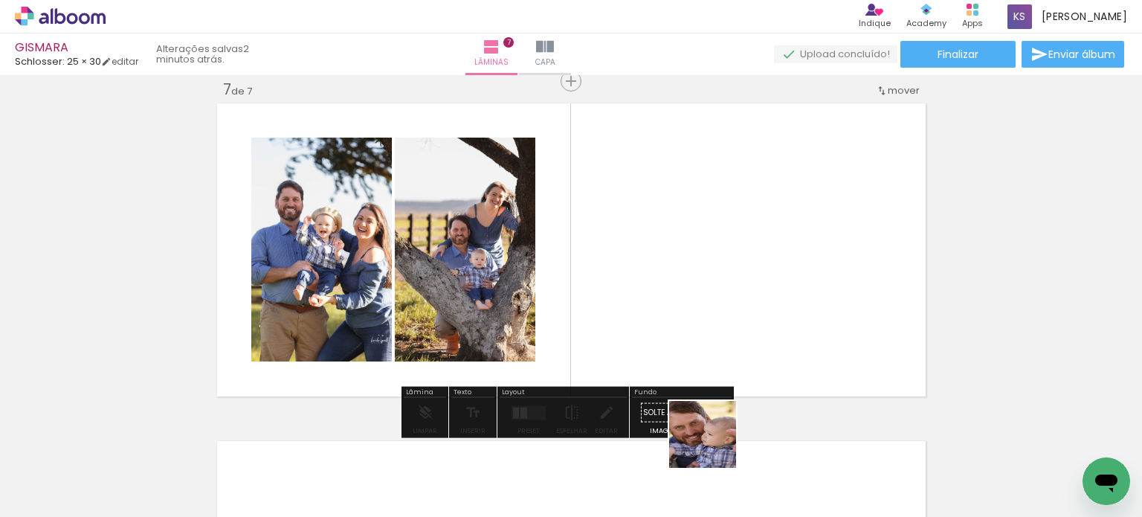
drag, startPoint x: 721, startPoint y: 480, endPoint x: 773, endPoint y: 497, distance: 54.5
click at [671, 343] on quentale-workspace at bounding box center [571, 258] width 1142 height 517
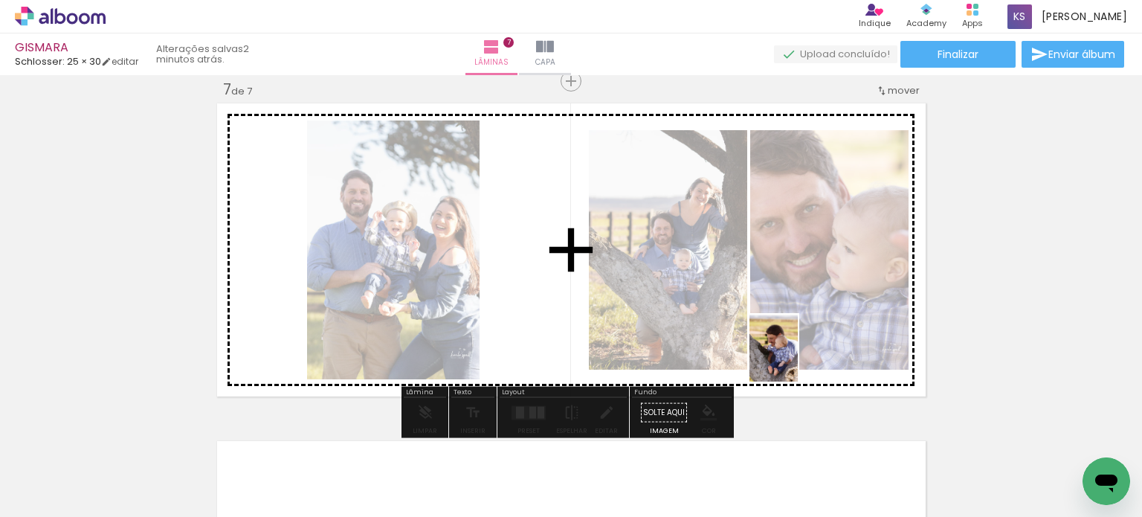
drag, startPoint x: 806, startPoint y: 491, endPoint x: 794, endPoint y: 359, distance: 132.8
click at [794, 359] on quentale-workspace at bounding box center [571, 258] width 1142 height 517
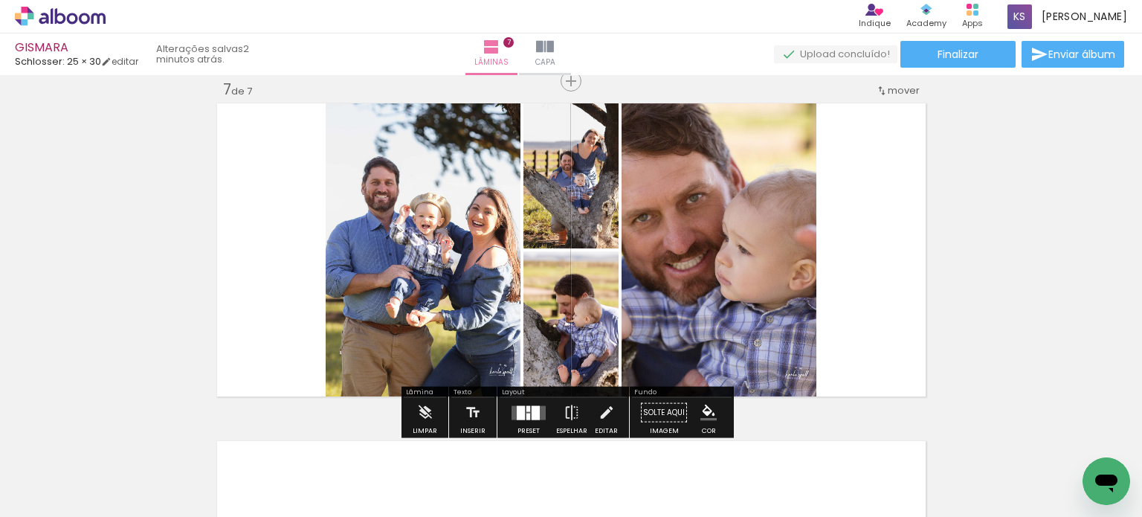
click at [546, 404] on paper-button "Preset" at bounding box center [529, 417] width 48 height 38
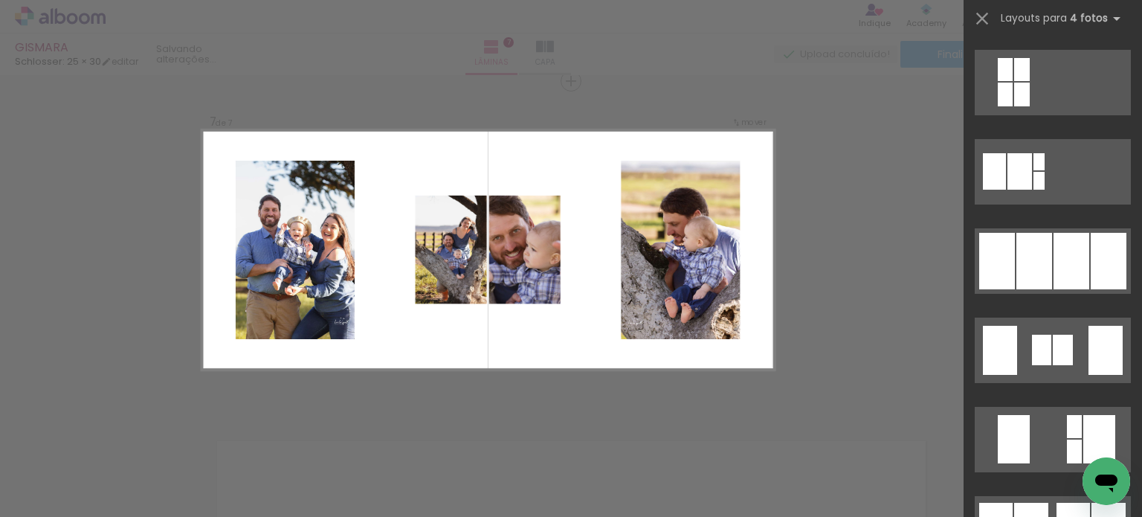
scroll to position [892, 0]
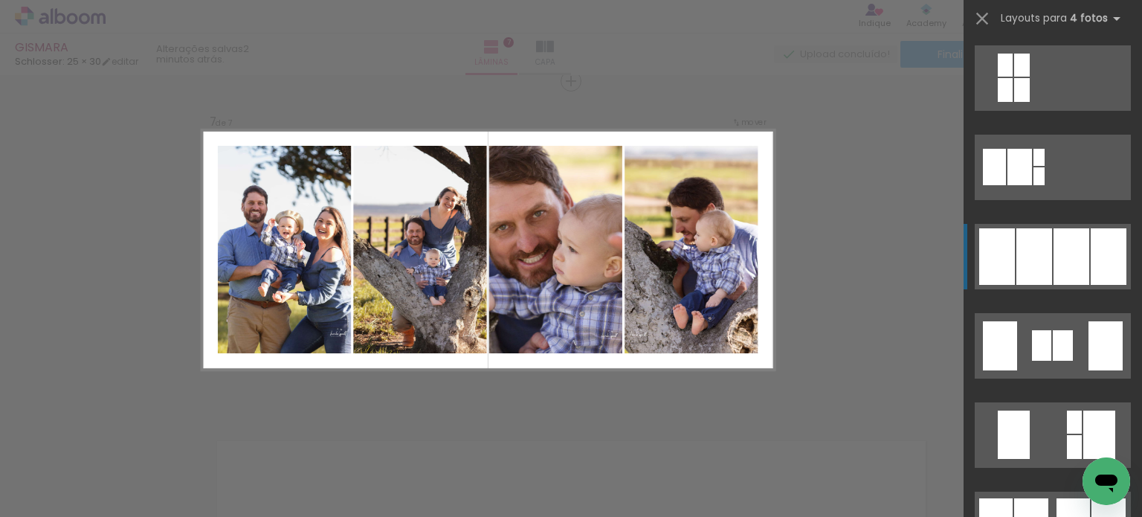
click at [1060, 267] on div at bounding box center [1071, 256] width 36 height 56
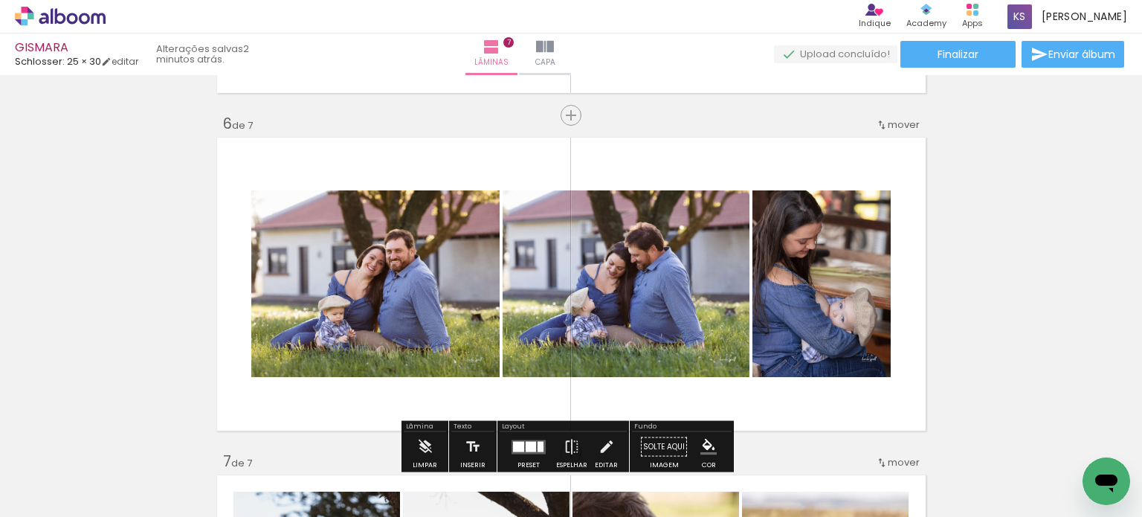
scroll to position [1820, 0]
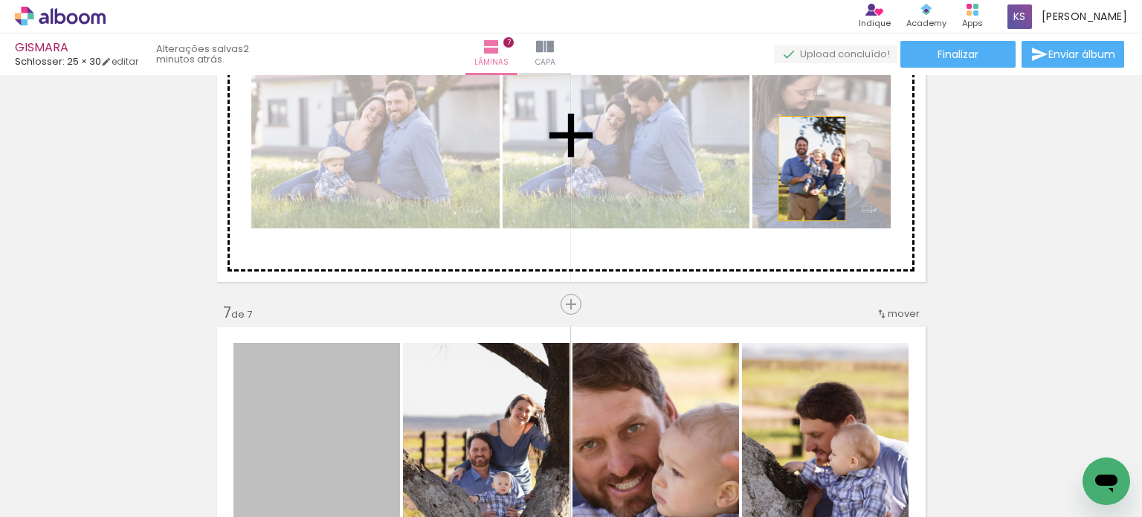
drag, startPoint x: 311, startPoint y: 371, endPoint x: 806, endPoint y: 168, distance: 534.3
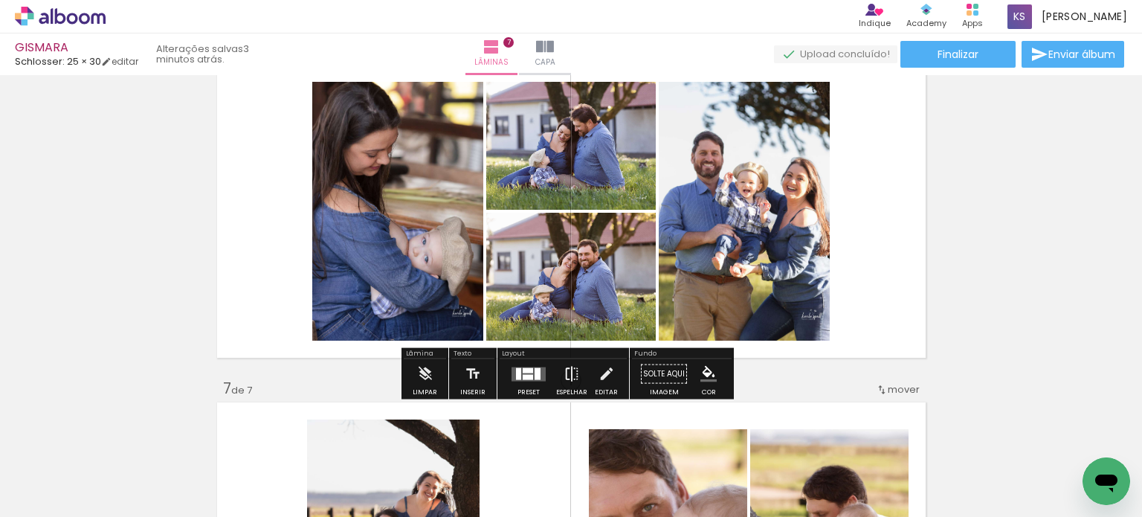
scroll to position [1746, 0]
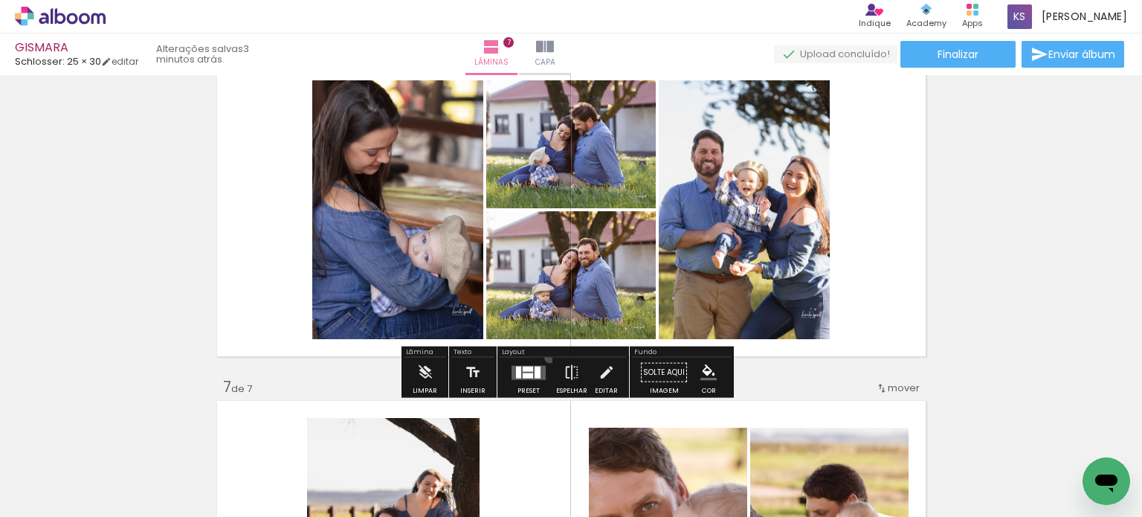
click at [546, 358] on paper-button "Preset" at bounding box center [529, 377] width 48 height 38
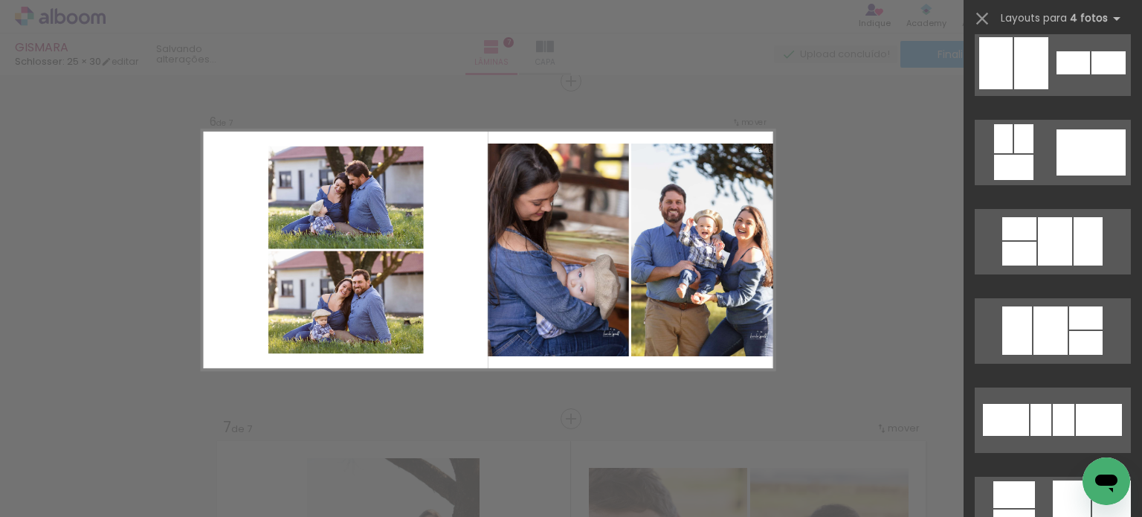
scroll to position [1487, 0]
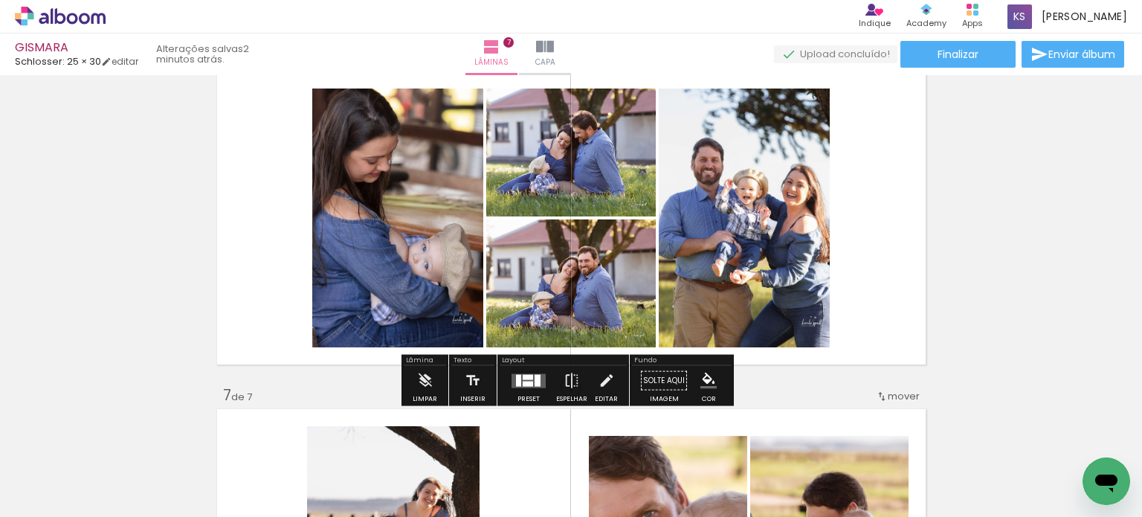
scroll to position [1780, 0]
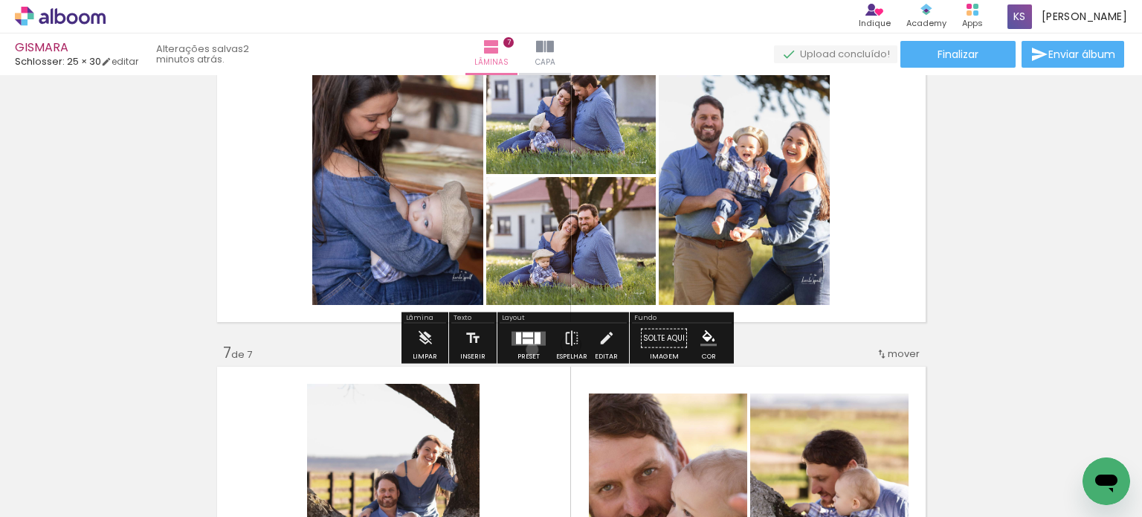
click at [528, 349] on div at bounding box center [528, 338] width 40 height 30
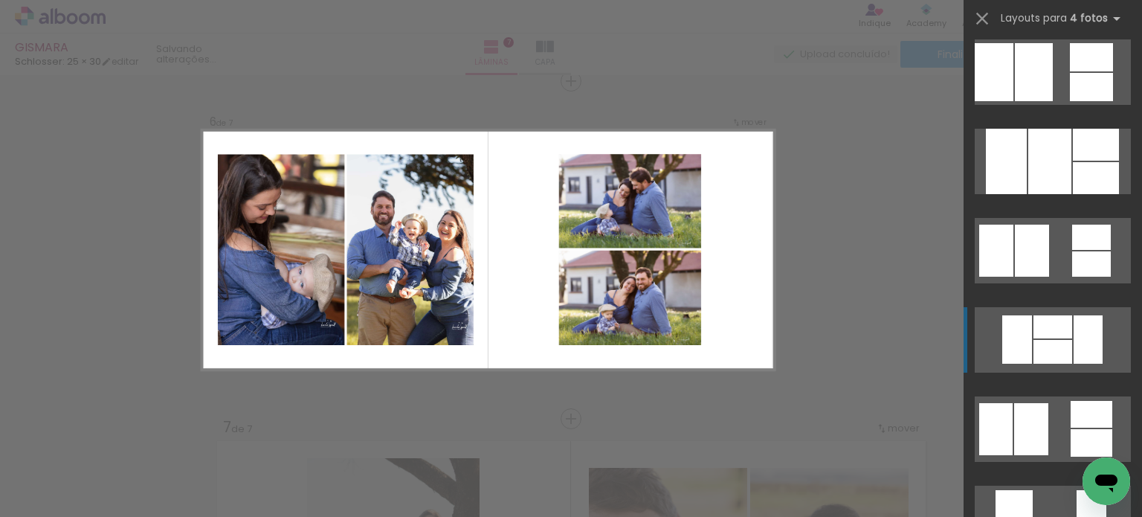
scroll to position [2081, 0]
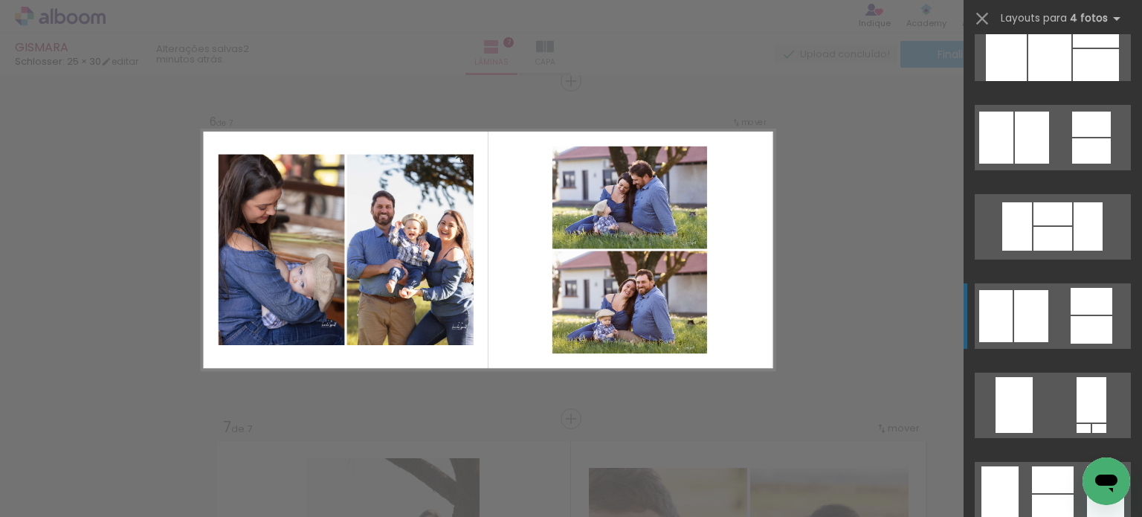
click at [1045, 323] on quentale-layouter at bounding box center [1052, 315] width 156 height 65
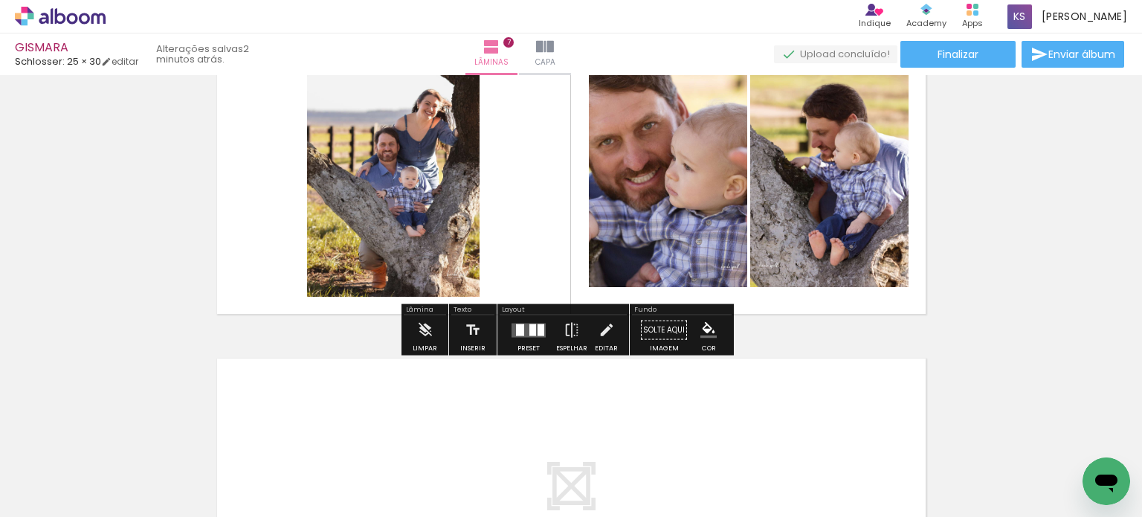
scroll to position [2152, 0]
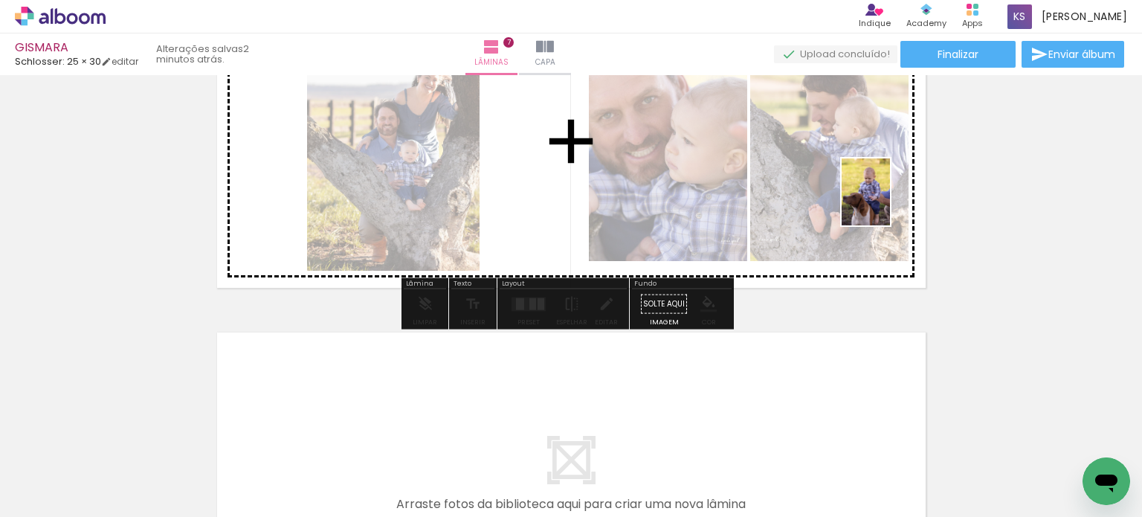
drag, startPoint x: 711, startPoint y: 478, endPoint x: 894, endPoint y: 198, distance: 334.4
click at [894, 198] on quentale-workspace at bounding box center [571, 258] width 1142 height 517
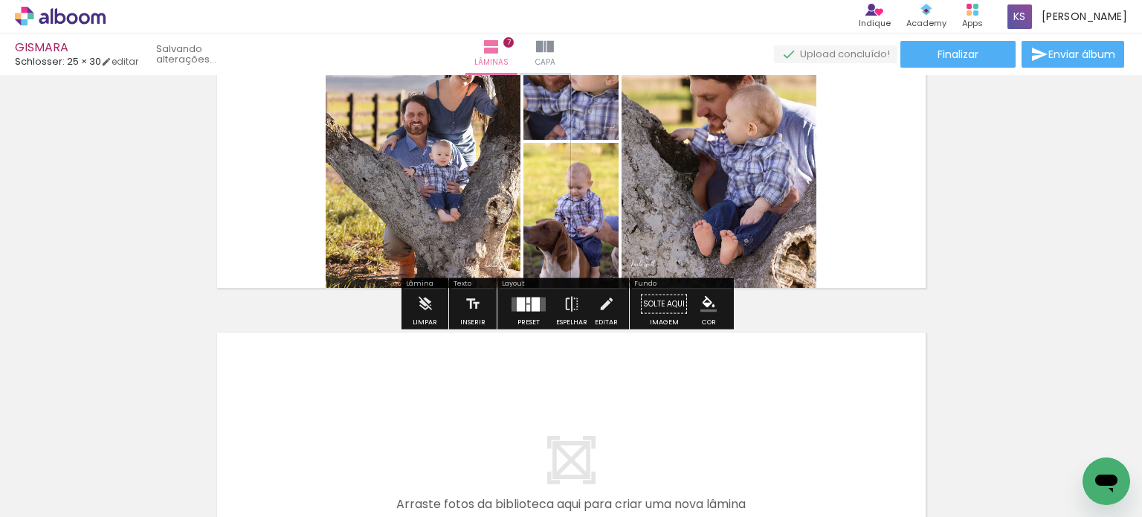
drag, startPoint x: 505, startPoint y: 310, endPoint x: 520, endPoint y: 308, distance: 15.7
click at [508, 310] on div at bounding box center [528, 304] width 40 height 30
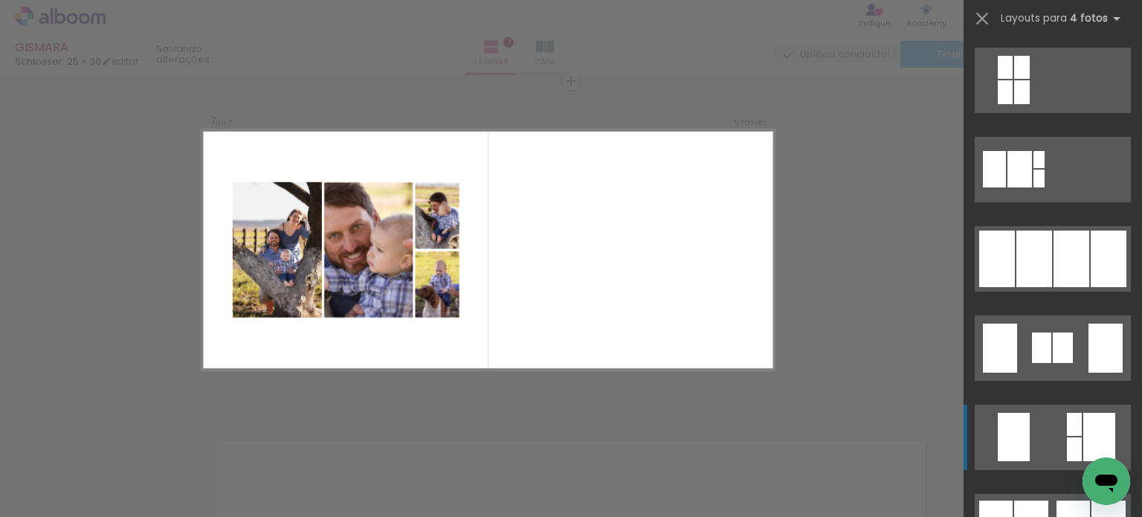
scroll to position [892, 0]
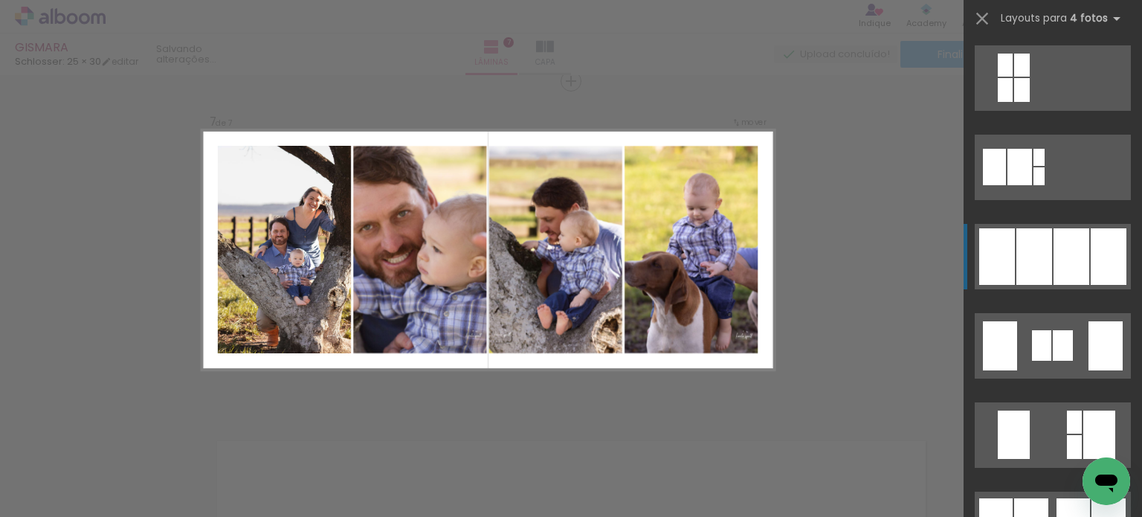
click at [1053, 245] on div at bounding box center [1071, 256] width 36 height 56
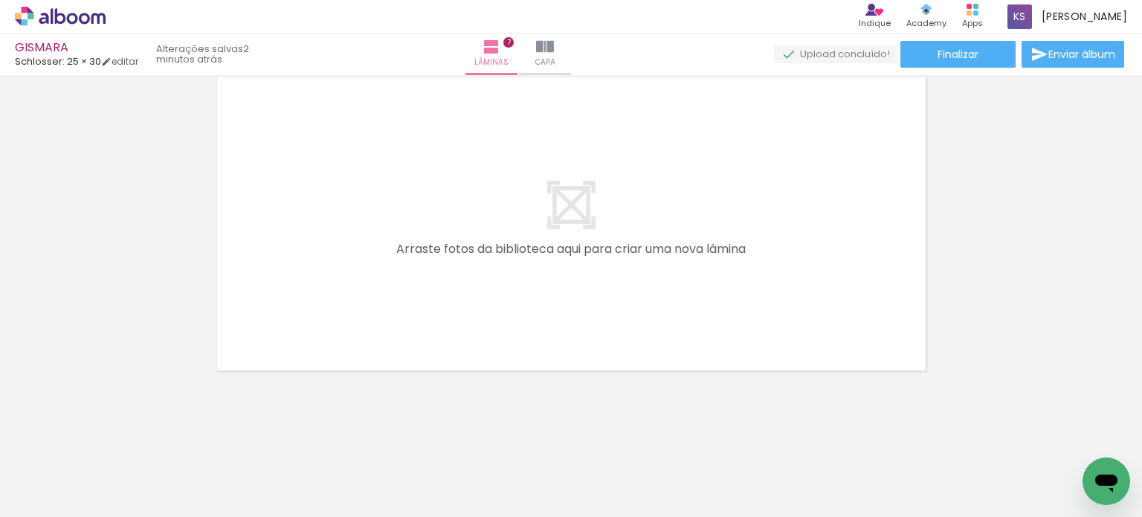
scroll to position [2408, 0]
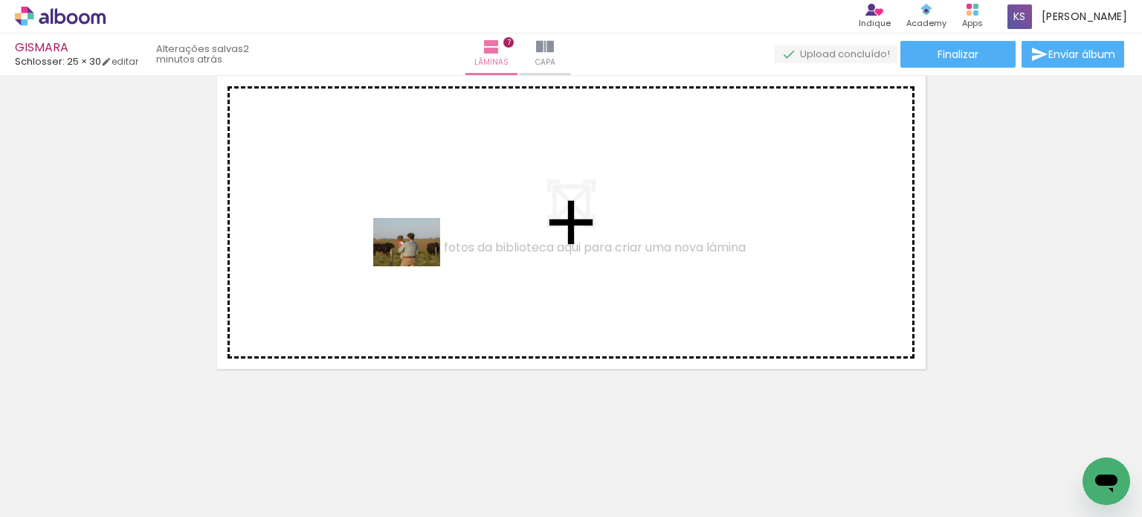
drag, startPoint x: 746, startPoint y: 465, endPoint x: 418, endPoint y: 262, distance: 385.1
click at [418, 262] on quentale-workspace at bounding box center [571, 258] width 1142 height 517
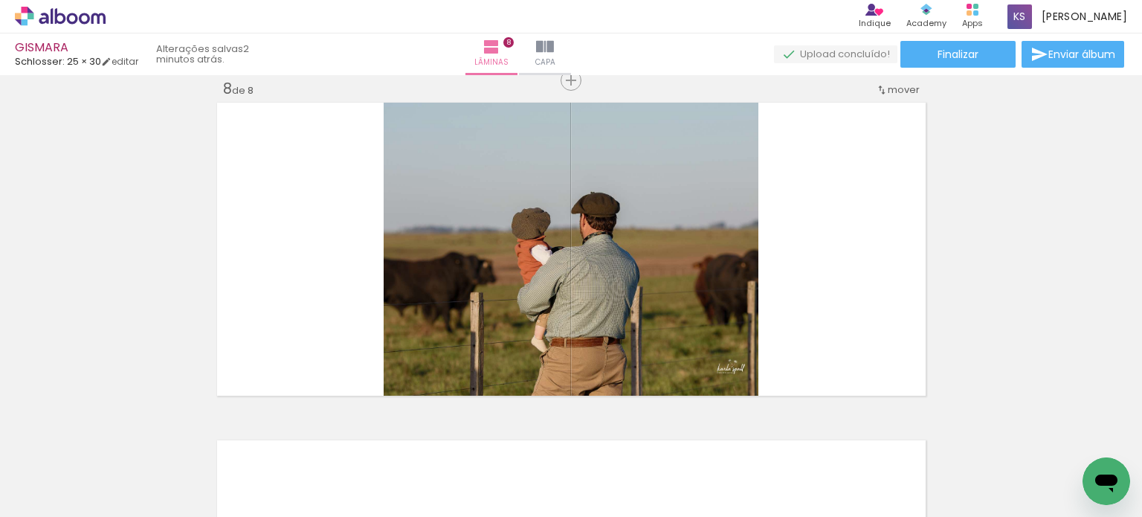
scroll to position [2381, 0]
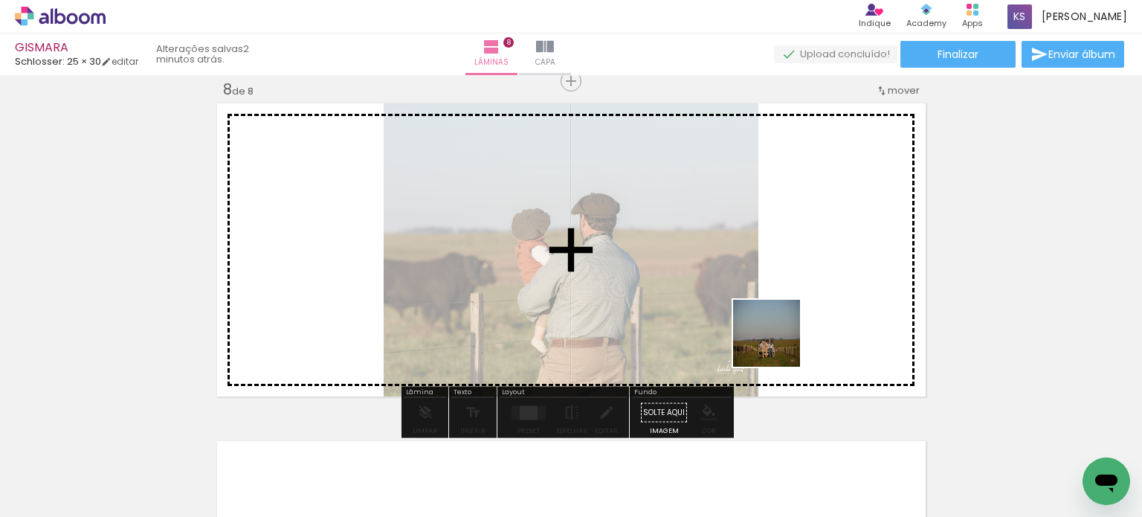
drag, startPoint x: 859, startPoint y: 479, endPoint x: 775, endPoint y: 309, distance: 189.5
click at [775, 309] on quentale-workspace at bounding box center [571, 258] width 1142 height 517
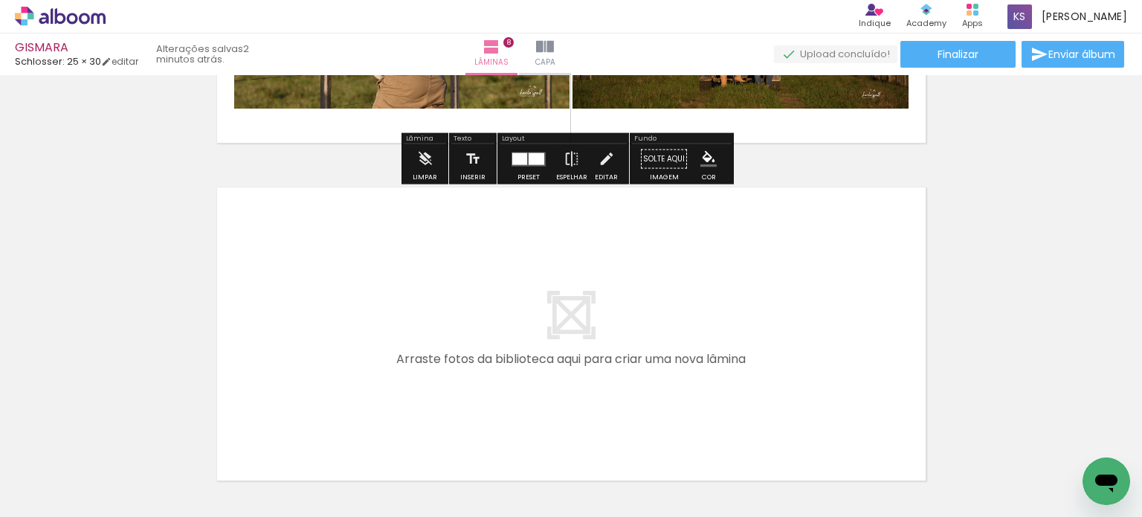
scroll to position [2746, 0]
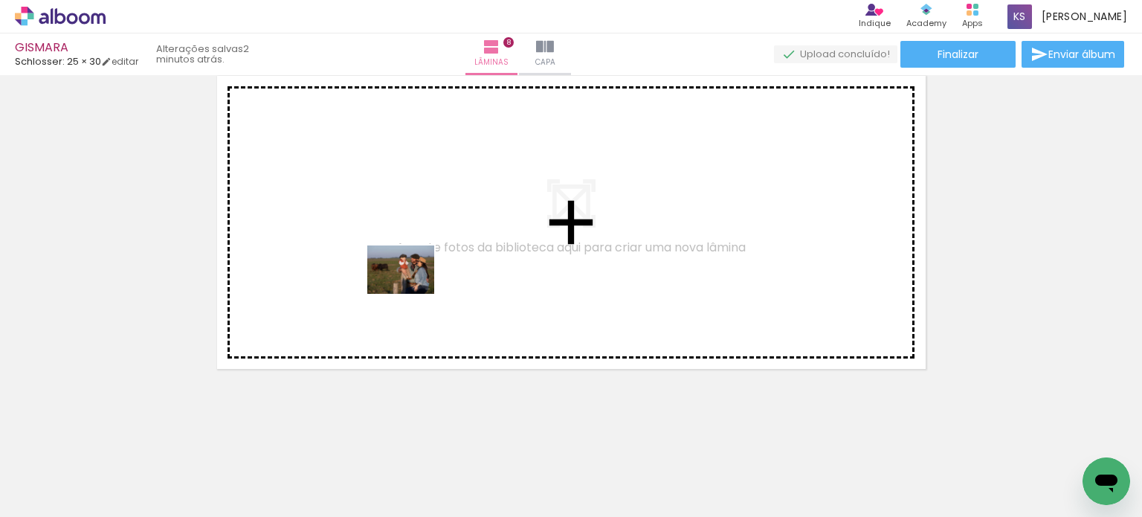
drag, startPoint x: 833, startPoint y: 456, endPoint x: 908, endPoint y: 402, distance: 92.0
click at [410, 290] on quentale-workspace at bounding box center [571, 258] width 1142 height 517
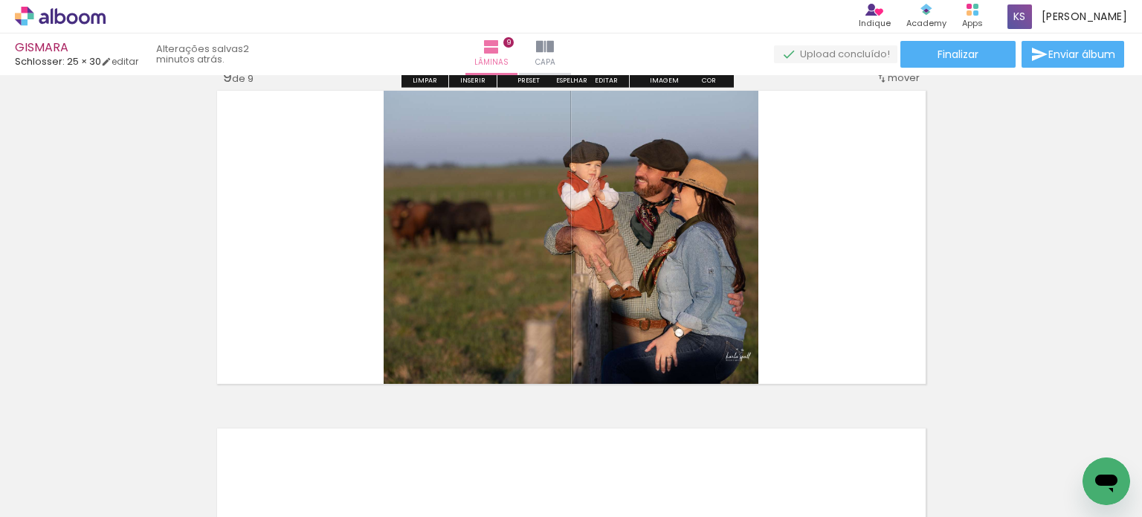
scroll to position [2718, 0]
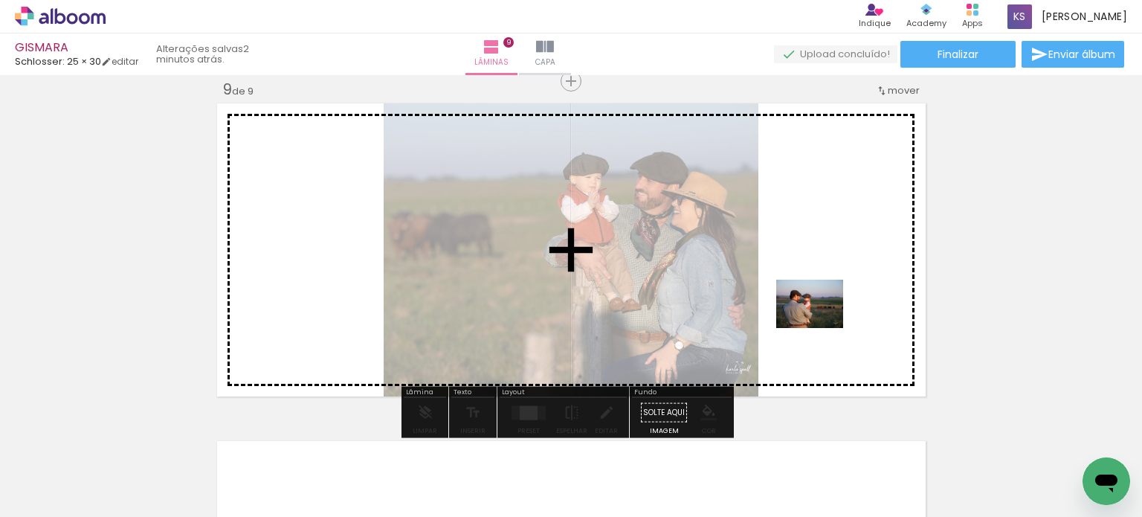
drag, startPoint x: 1035, startPoint y: 473, endPoint x: 821, endPoint y: 324, distance: 261.7
click at [821, 324] on quentale-workspace at bounding box center [571, 258] width 1142 height 517
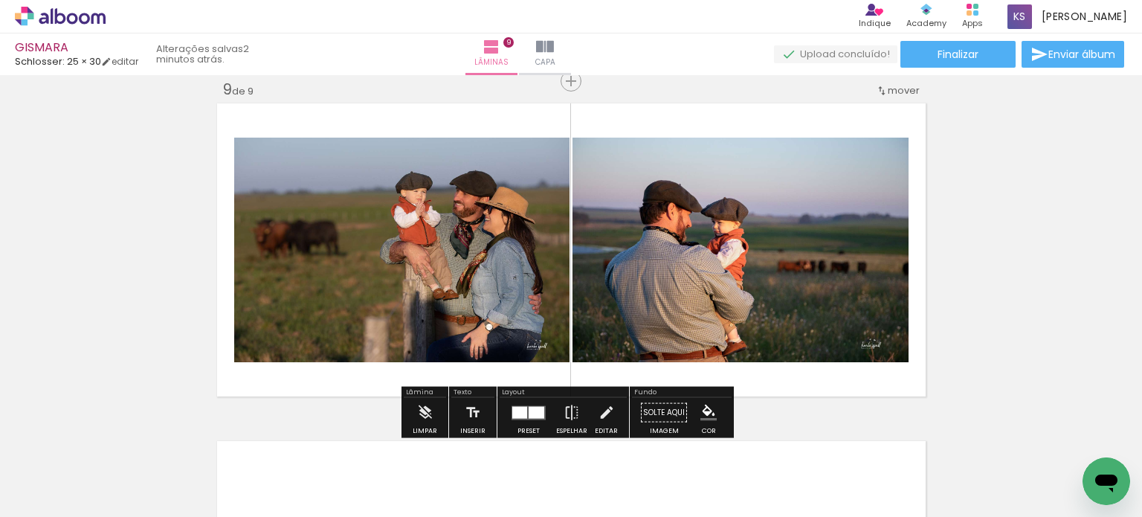
drag, startPoint x: 1109, startPoint y: 459, endPoint x: 2114, endPoint y: 871, distance: 1086.0
click at [1082, 457] on html at bounding box center [1106, 481] width 48 height 48
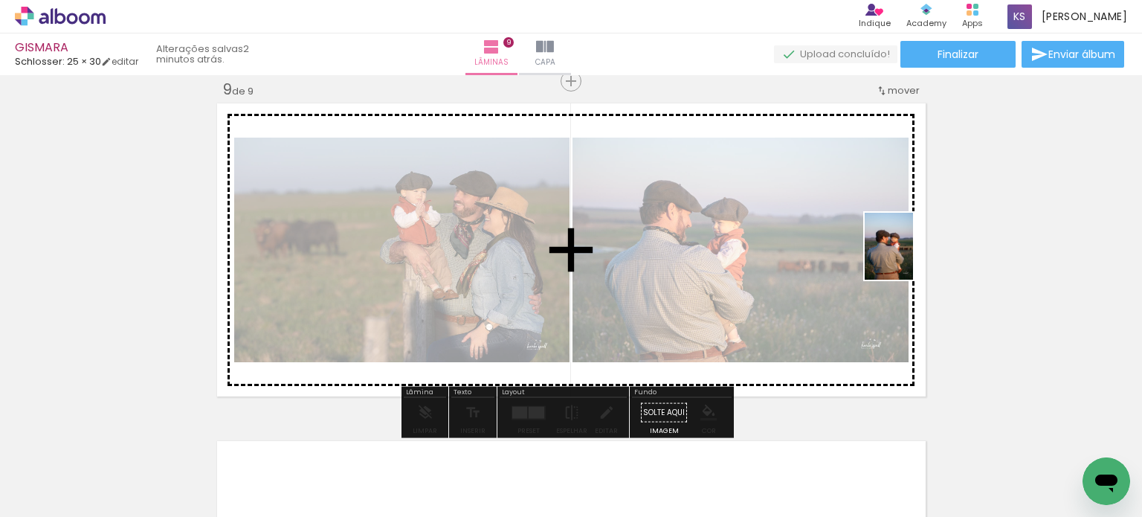
drag, startPoint x: 1101, startPoint y: 447, endPoint x: 909, endPoint y: 257, distance: 269.6
click at [909, 257] on quentale-workspace at bounding box center [571, 258] width 1142 height 517
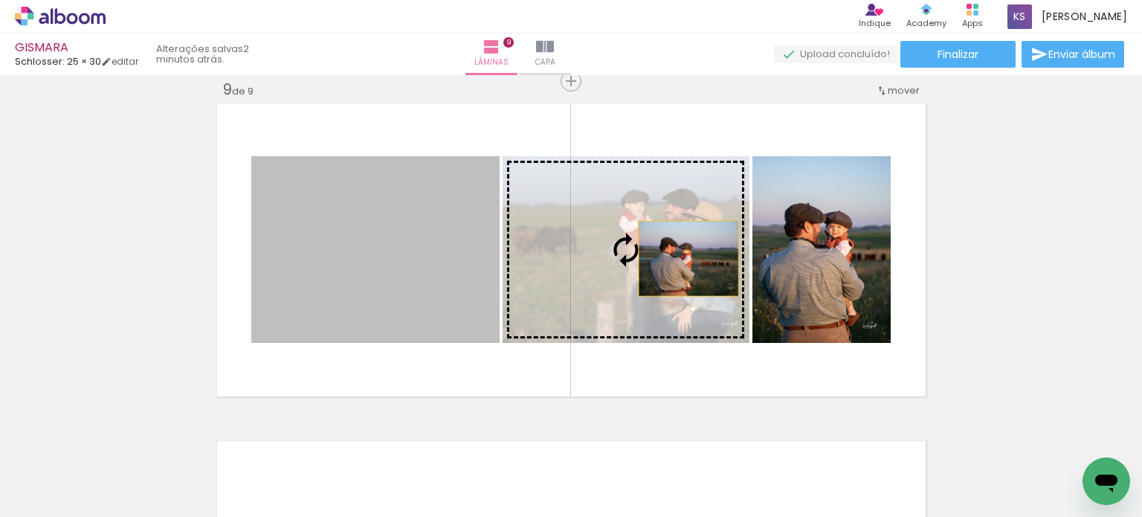
drag, startPoint x: 447, startPoint y: 282, endPoint x: 682, endPoint y: 258, distance: 236.1
click at [0, 0] on slot at bounding box center [0, 0] width 0 height 0
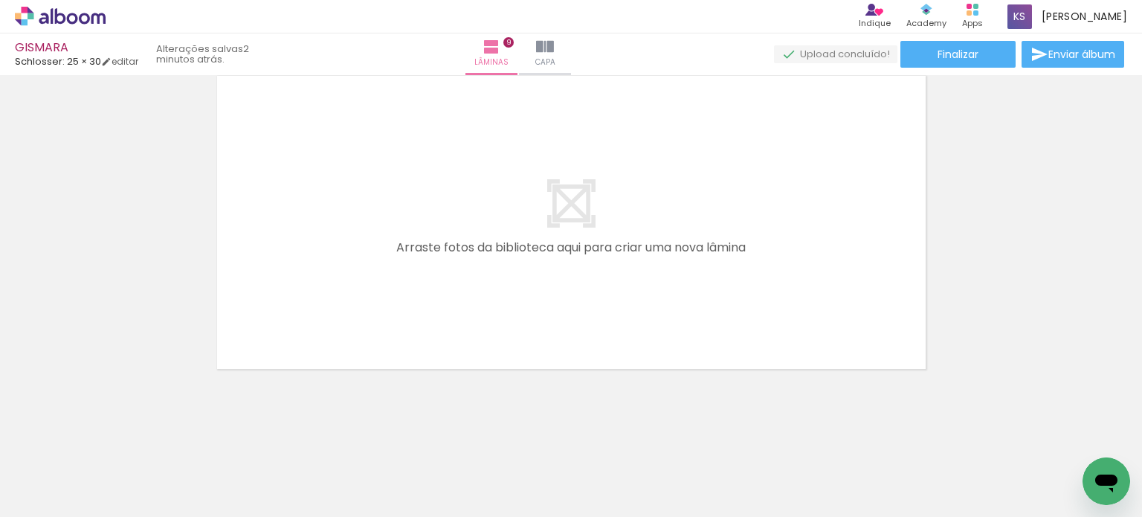
scroll to position [0, 2063]
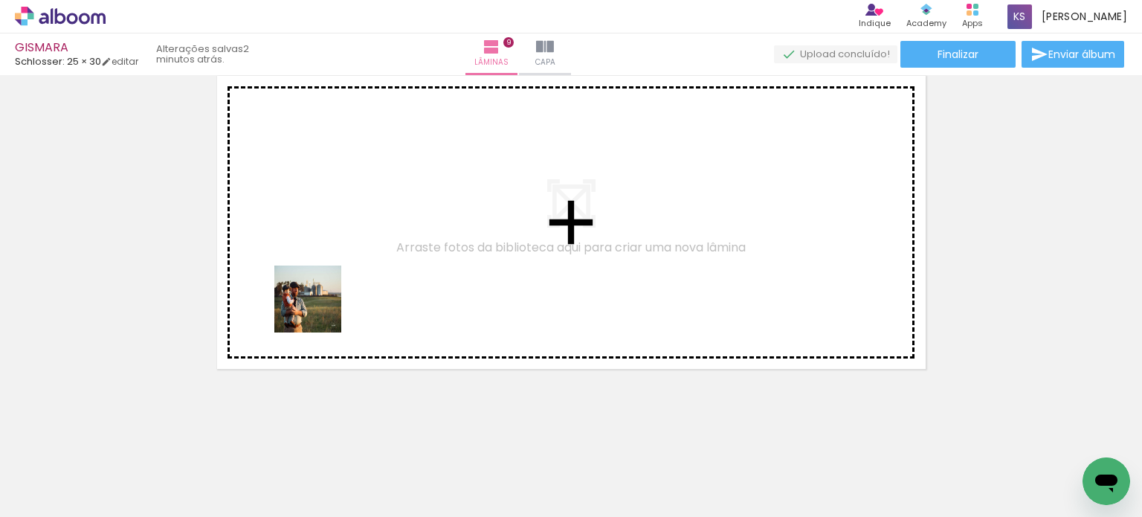
drag, startPoint x: 342, startPoint y: 482, endPoint x: 319, endPoint y: 310, distance: 174.0
click at [319, 310] on quentale-workspace at bounding box center [571, 258] width 1142 height 517
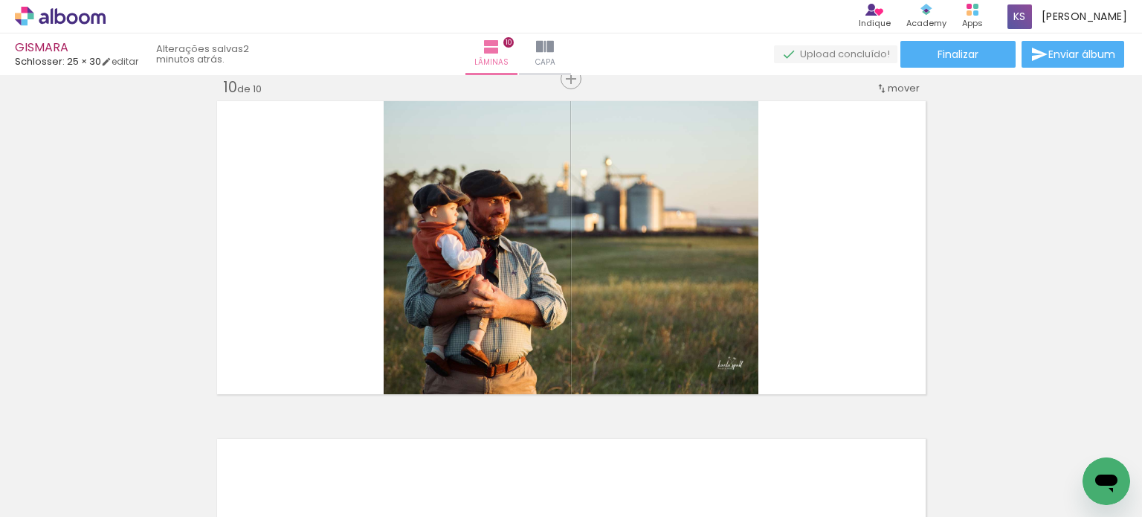
scroll to position [3056, 0]
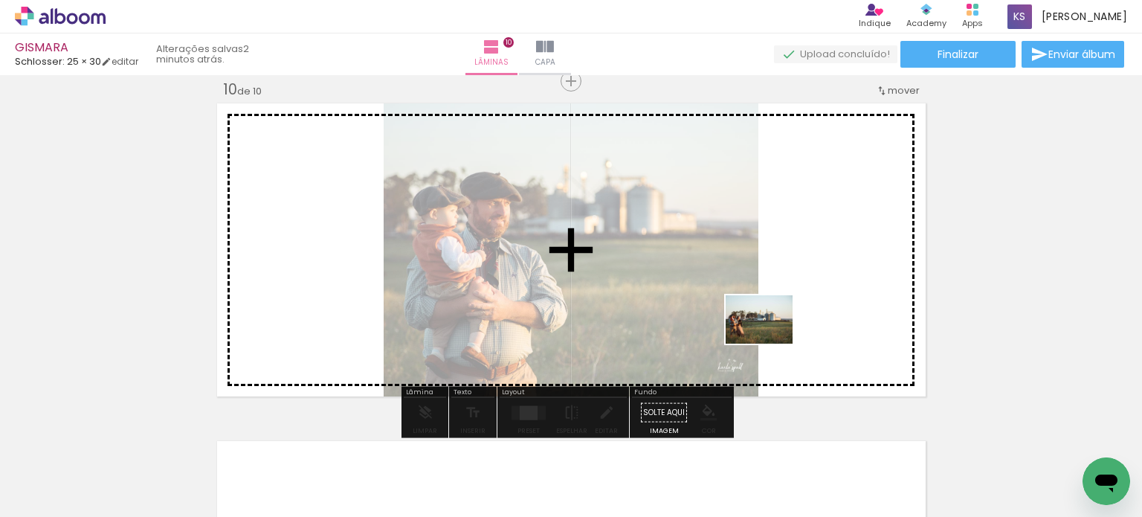
drag, startPoint x: 427, startPoint y: 482, endPoint x: 777, endPoint y: 337, distance: 378.6
click at [777, 337] on quentale-workspace at bounding box center [571, 258] width 1142 height 517
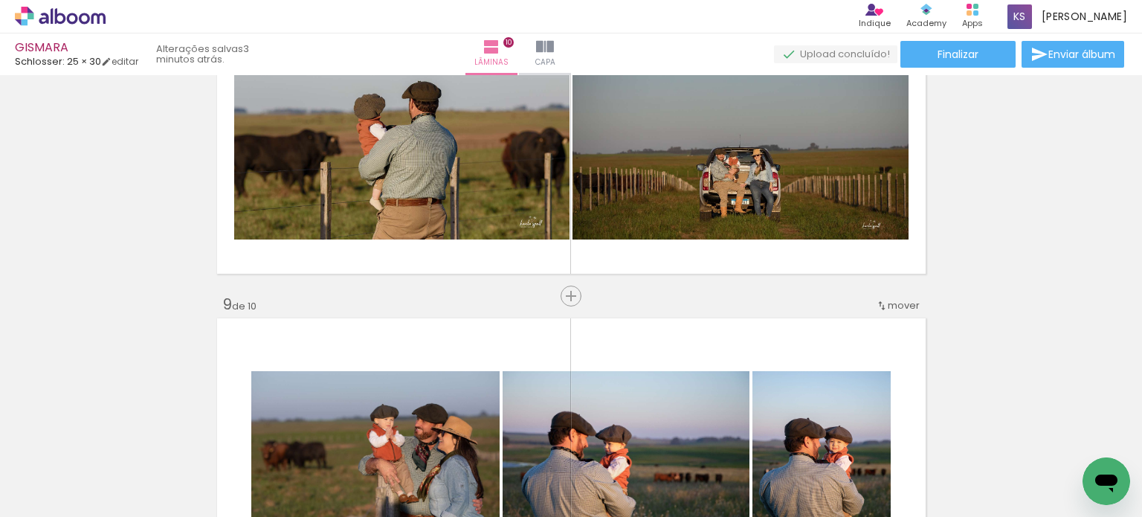
scroll to position [2535, 0]
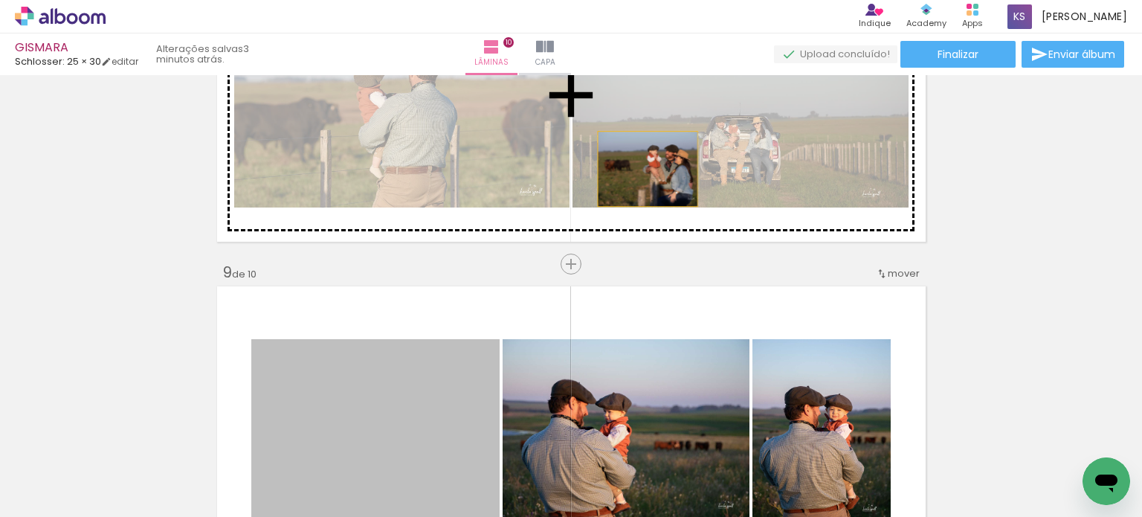
drag, startPoint x: 421, startPoint y: 393, endPoint x: 642, endPoint y: 169, distance: 315.4
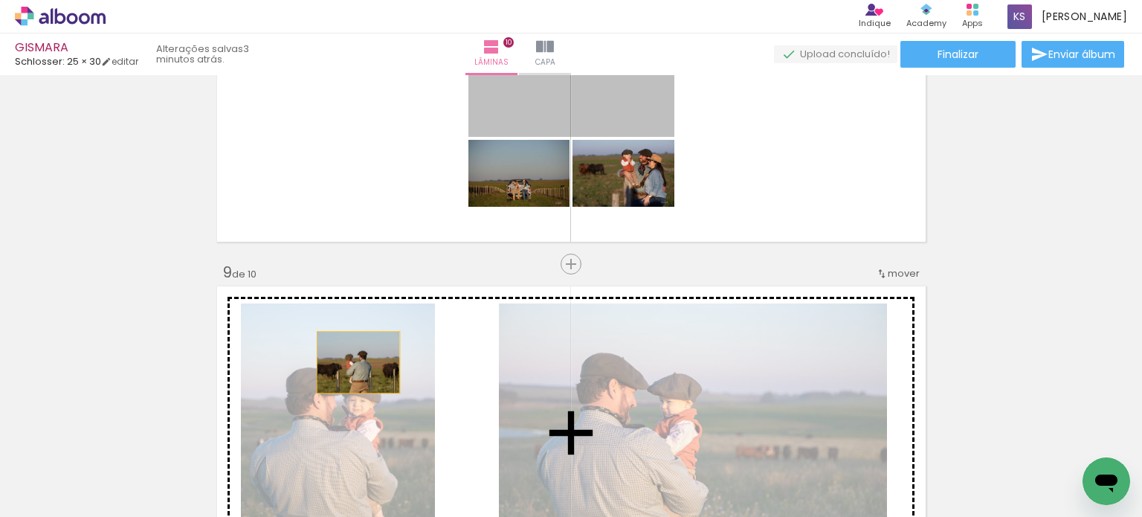
drag, startPoint x: 553, startPoint y: 105, endPoint x: 352, endPoint y: 362, distance: 326.2
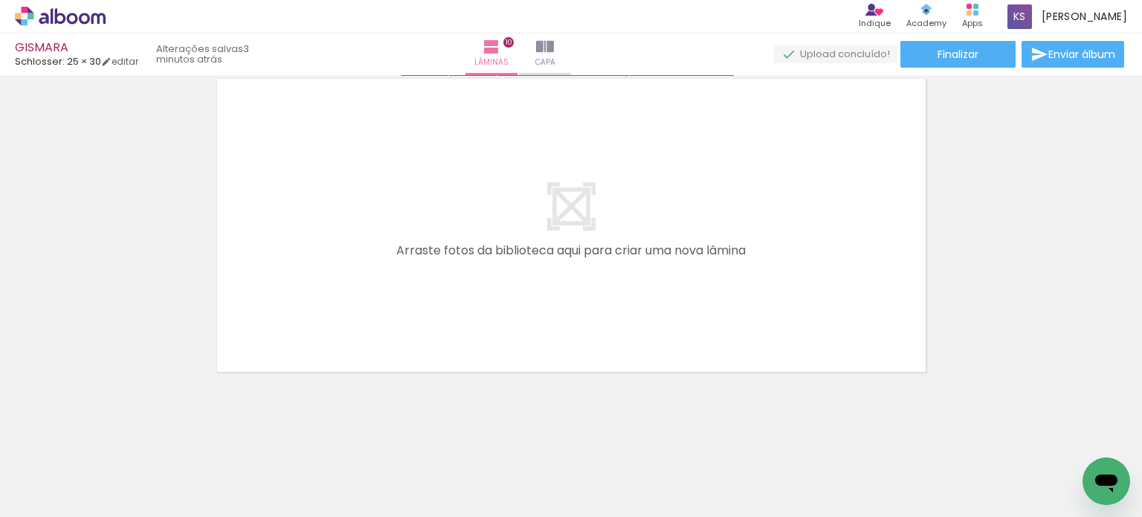
scroll to position [3421, 0]
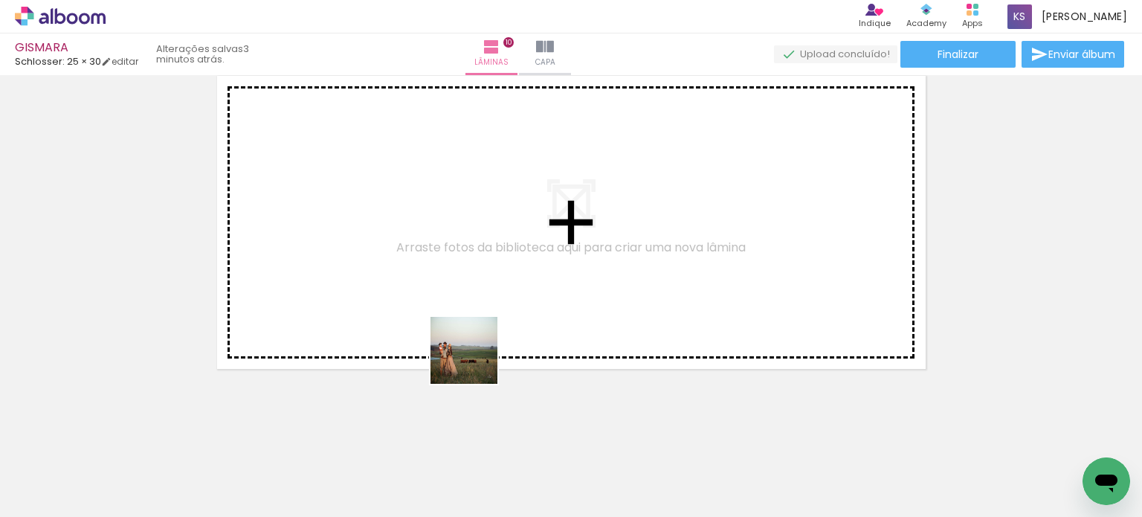
drag, startPoint x: 513, startPoint y: 485, endPoint x: 436, endPoint y: 300, distance: 200.3
click at [436, 300] on quentale-workspace at bounding box center [571, 258] width 1142 height 517
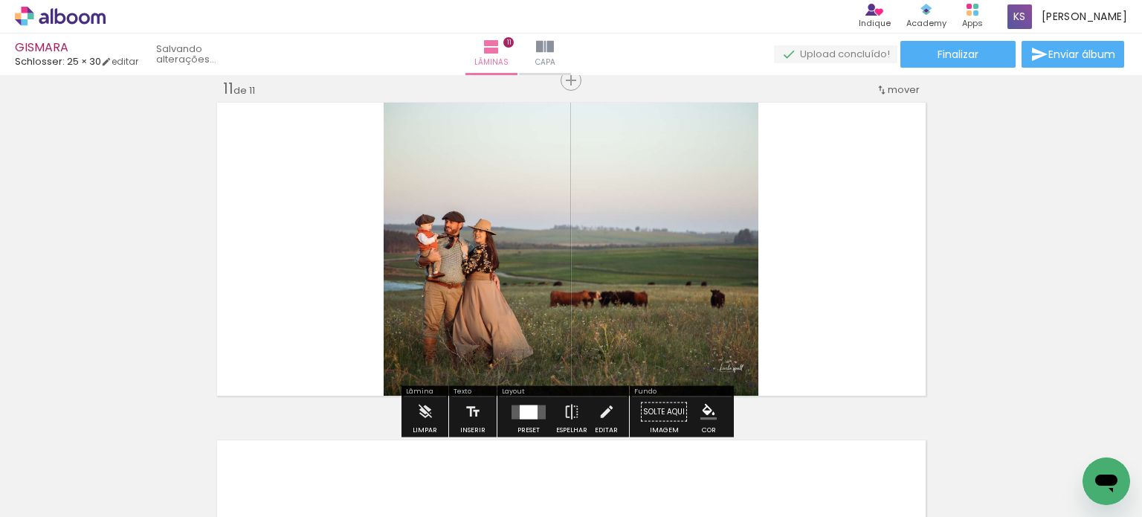
scroll to position [3393, 0]
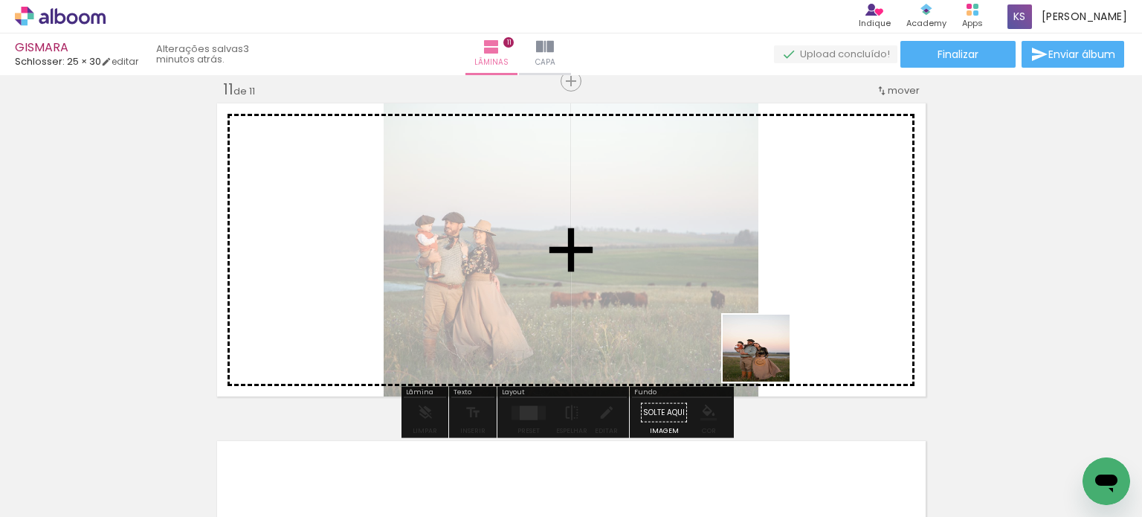
drag, startPoint x: 776, startPoint y: 481, endPoint x: 775, endPoint y: 322, distance: 159.1
click at [775, 322] on quentale-workspace at bounding box center [571, 258] width 1142 height 517
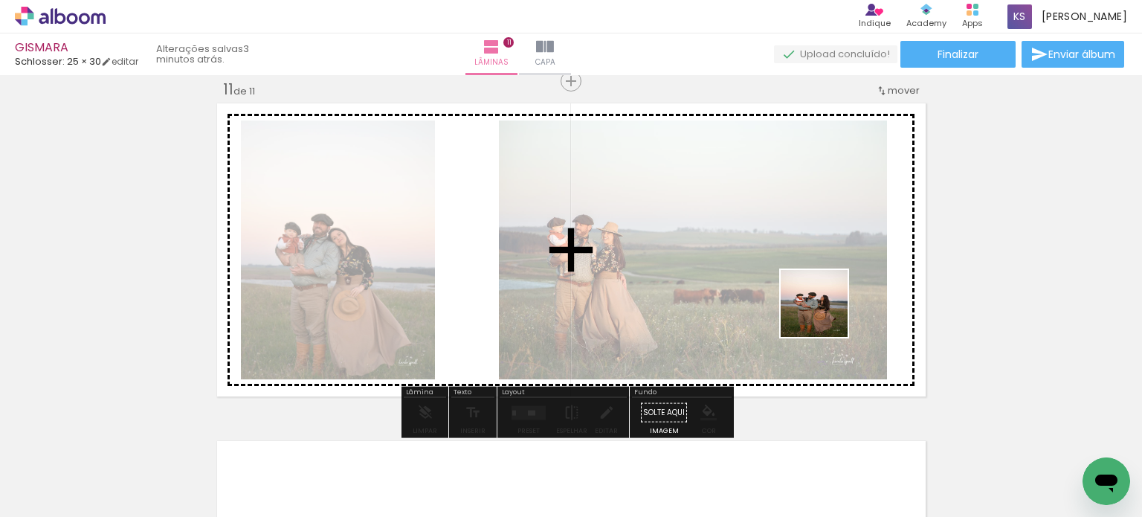
drag, startPoint x: 834, startPoint y: 479, endPoint x: 825, endPoint y: 300, distance: 178.6
click at [825, 300] on quentale-workspace at bounding box center [571, 258] width 1142 height 517
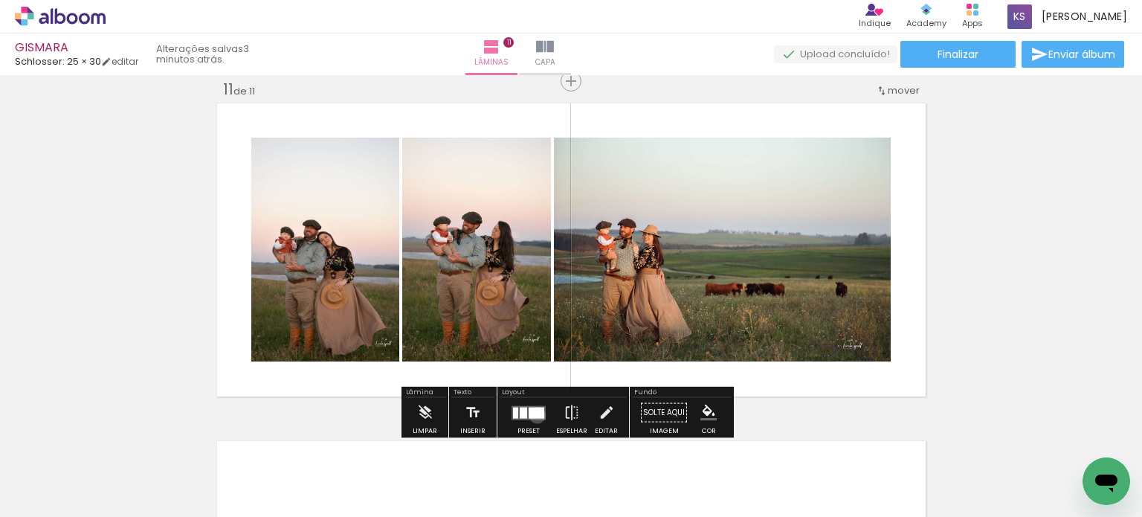
click at [534, 414] on div at bounding box center [536, 412] width 16 height 11
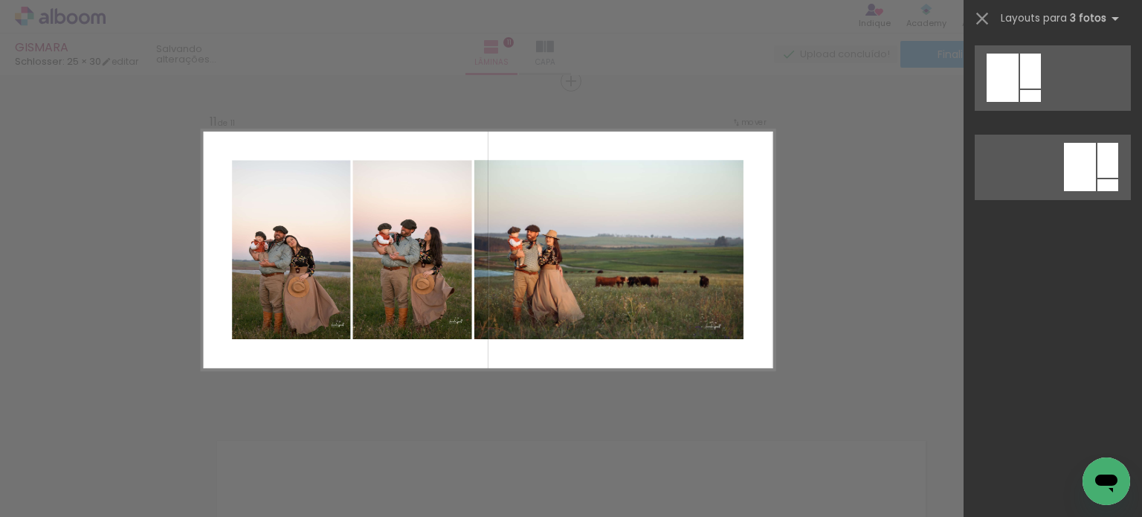
scroll to position [0, 0]
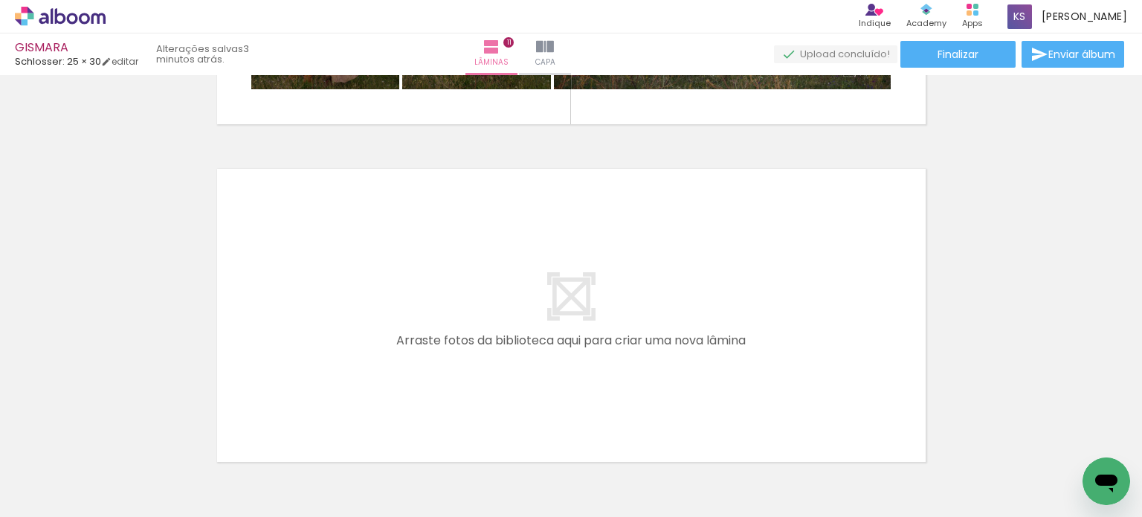
scroll to position [3690, 0]
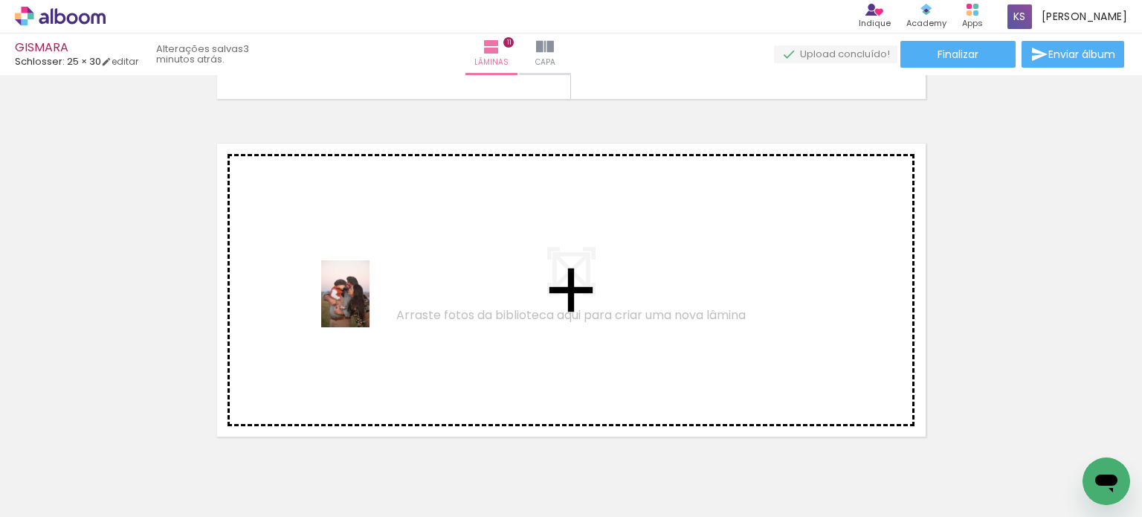
drag, startPoint x: 751, startPoint y: 459, endPoint x: 321, endPoint y: 290, distance: 462.5
click at [321, 290] on quentale-workspace at bounding box center [571, 258] width 1142 height 517
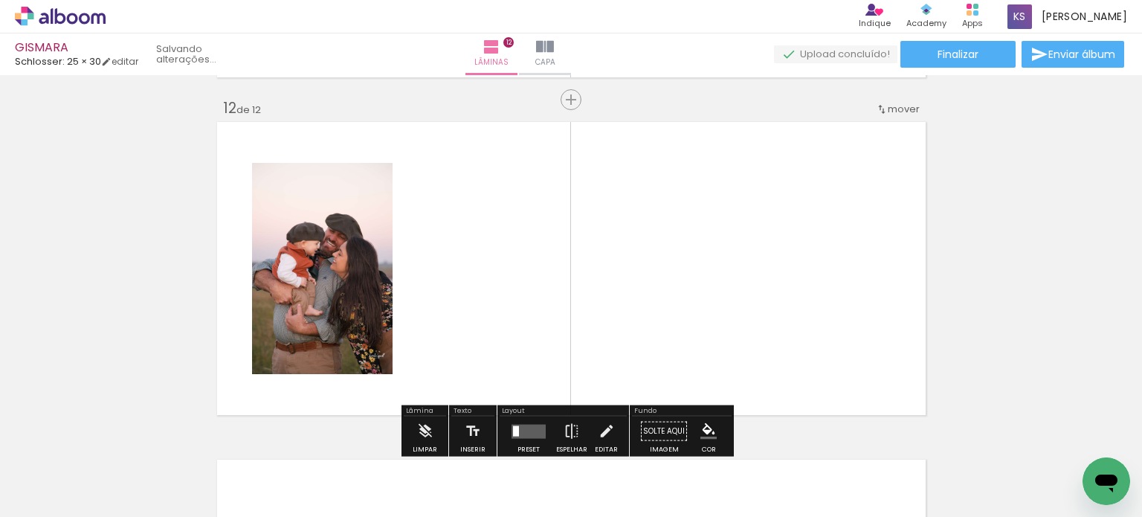
scroll to position [3731, 0]
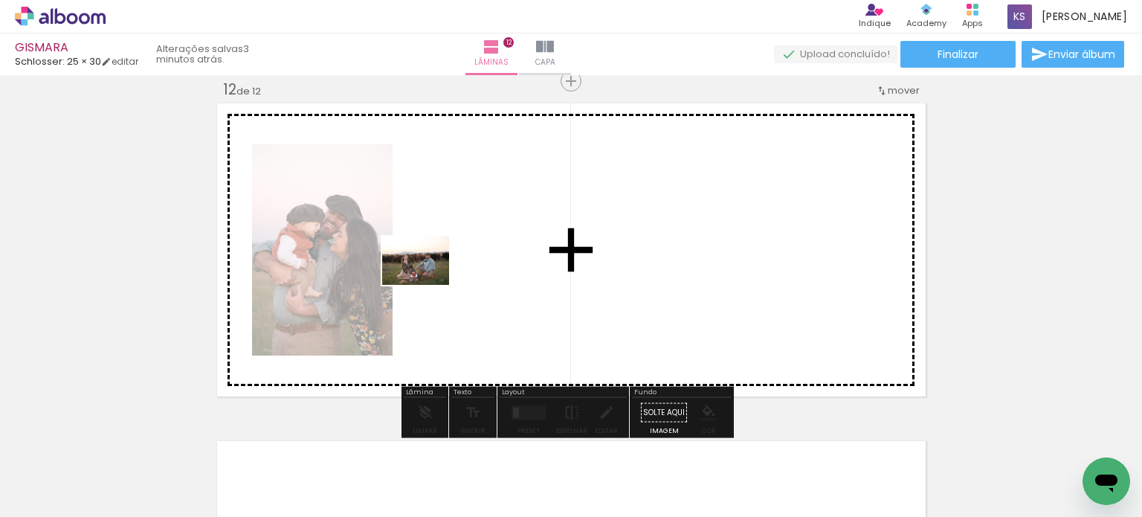
drag, startPoint x: 814, startPoint y: 488, endPoint x: 427, endPoint y: 281, distance: 438.9
click at [427, 281] on quentale-workspace at bounding box center [571, 258] width 1142 height 517
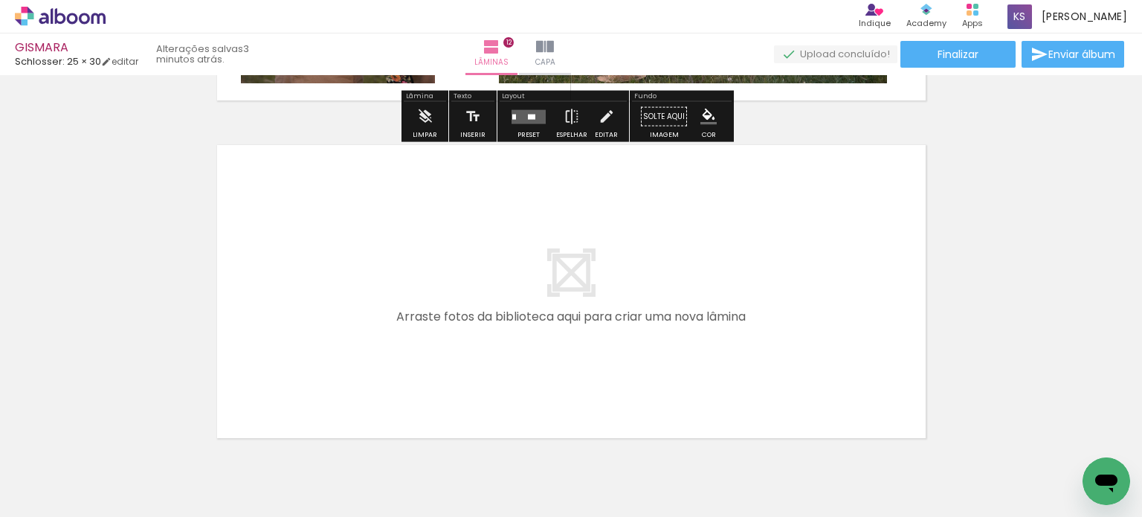
scroll to position [4028, 0]
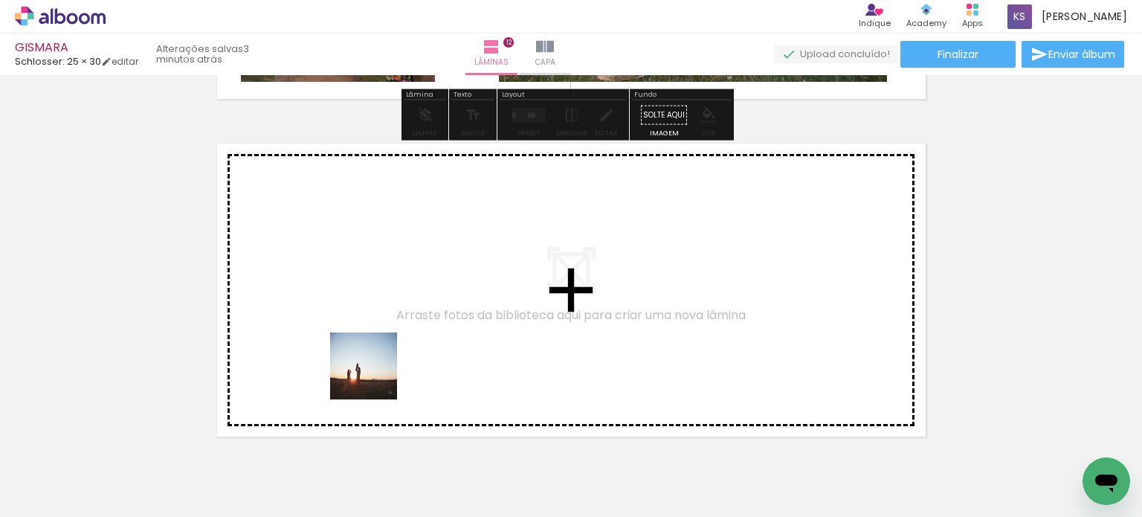
drag, startPoint x: 421, startPoint y: 467, endPoint x: 340, endPoint y: 300, distance: 185.5
click at [340, 300] on quentale-workspace at bounding box center [571, 258] width 1142 height 517
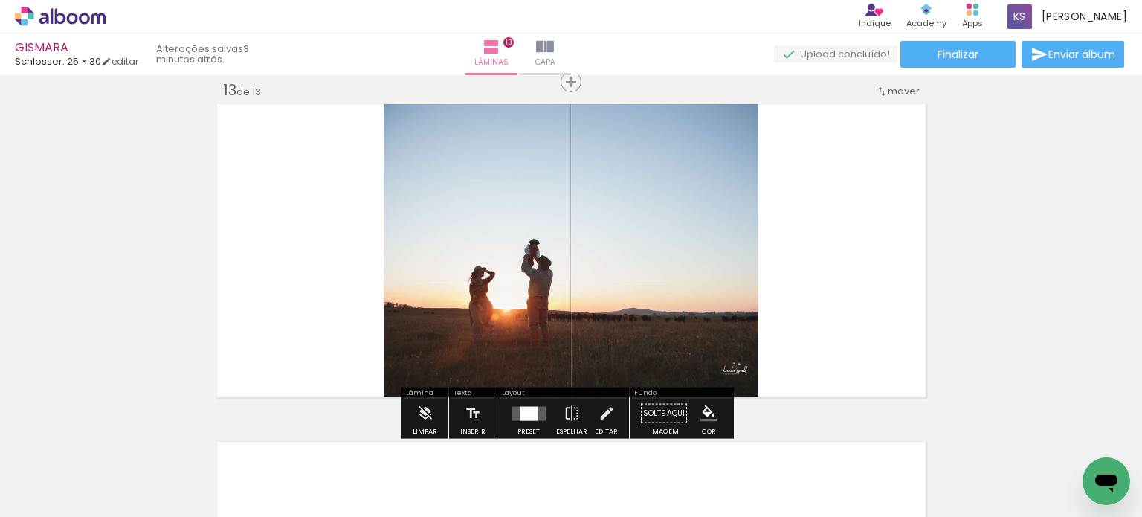
scroll to position [4068, 0]
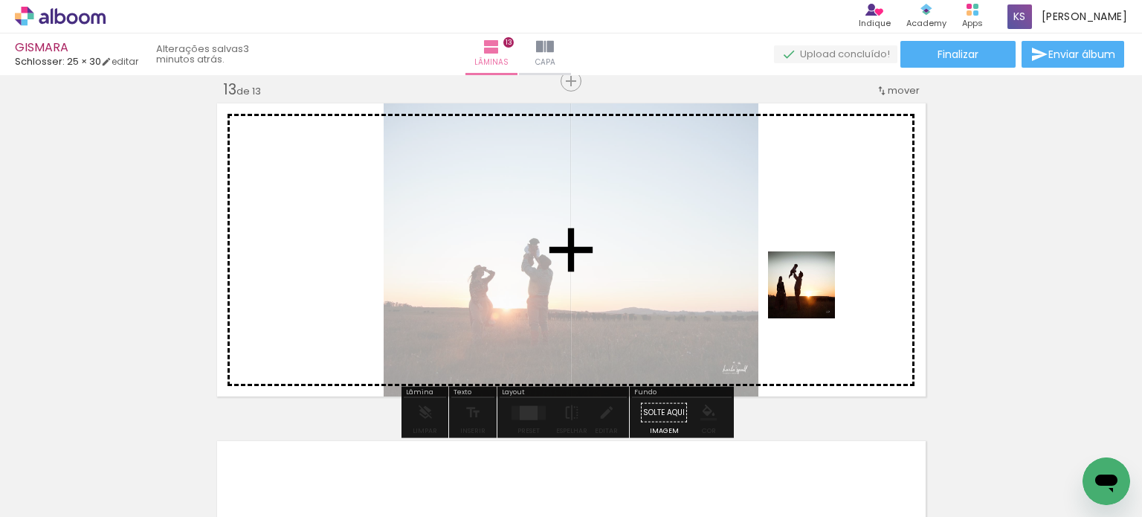
drag, startPoint x: 497, startPoint y: 463, endPoint x: 826, endPoint y: 288, distance: 373.1
click at [826, 288] on quentale-workspace at bounding box center [571, 258] width 1142 height 517
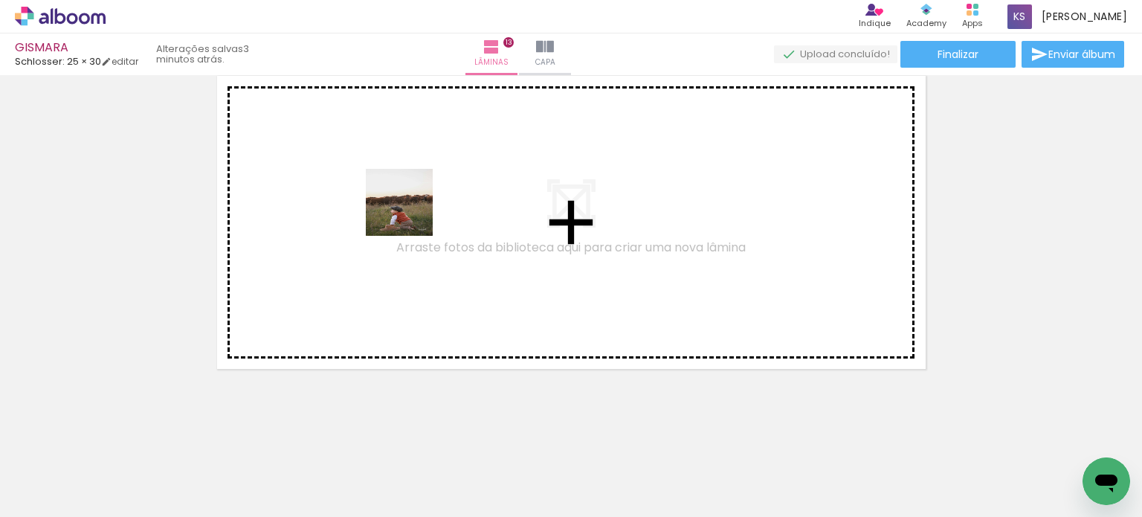
drag, startPoint x: 915, startPoint y: 443, endPoint x: 868, endPoint y: 398, distance: 65.2
click at [401, 210] on quentale-workspace at bounding box center [571, 258] width 1142 height 517
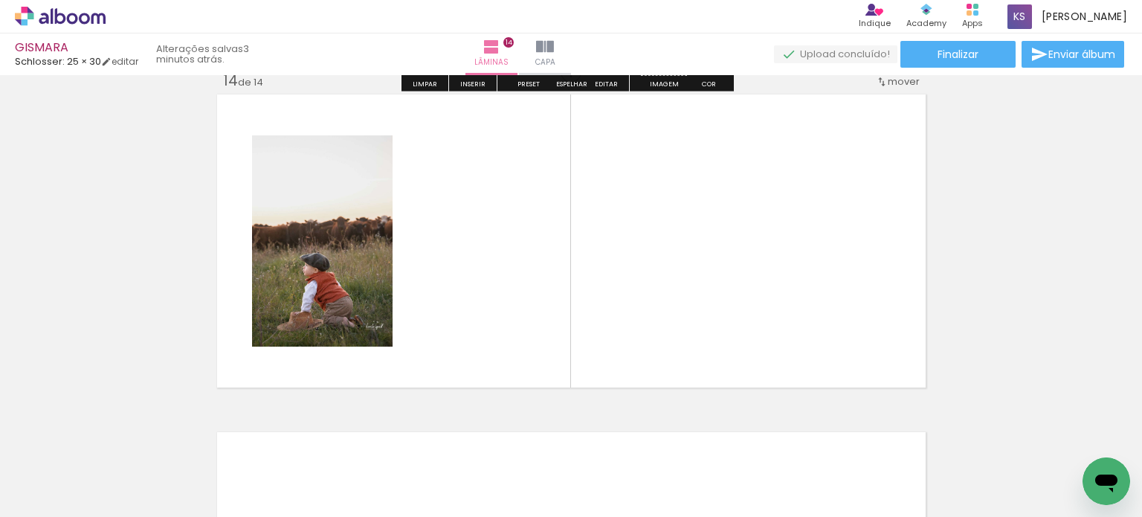
scroll to position [4405, 0]
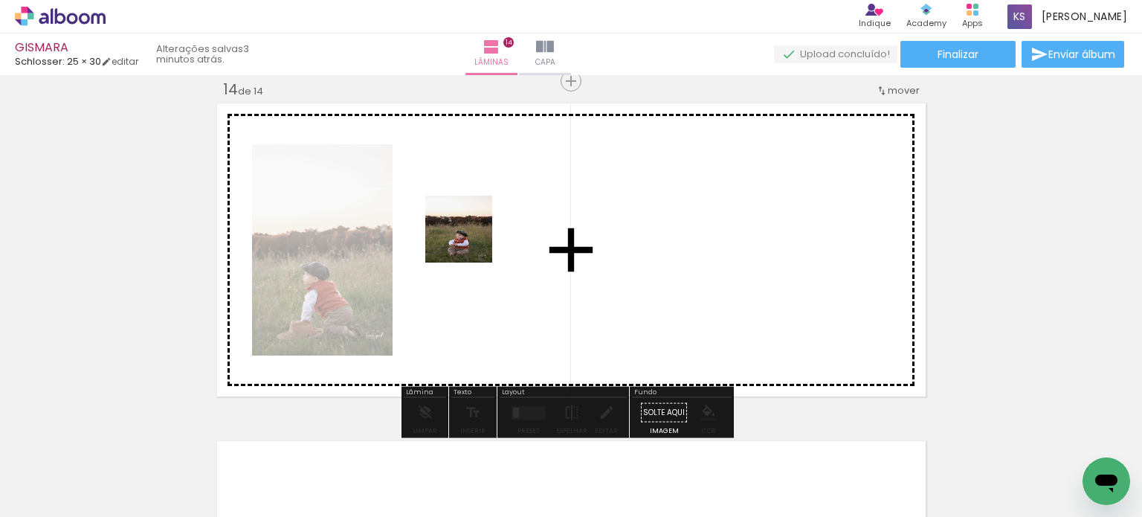
drag, startPoint x: 986, startPoint y: 467, endPoint x: 796, endPoint y: 403, distance: 200.0
click at [470, 240] on quentale-workspace at bounding box center [571, 258] width 1142 height 517
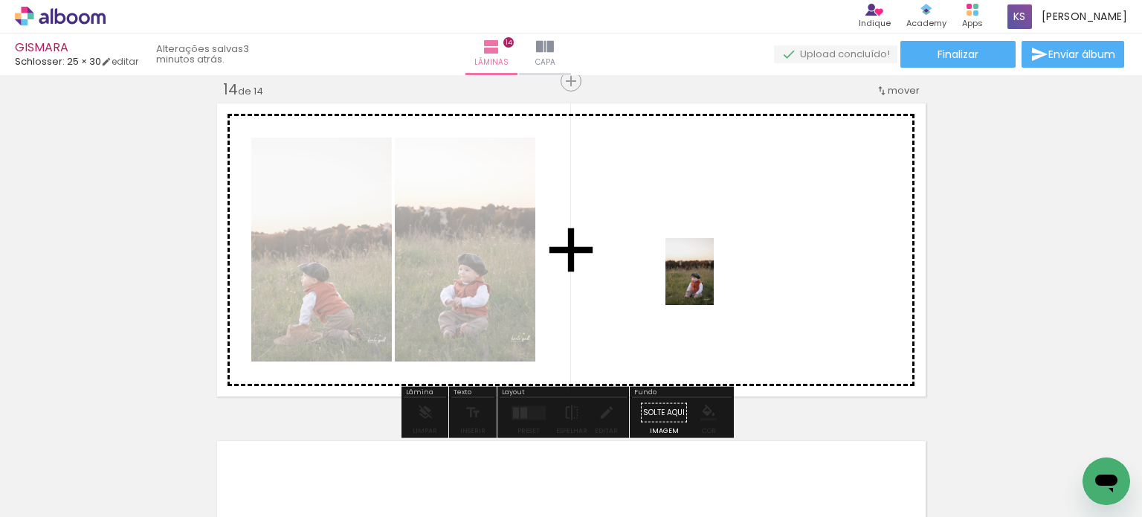
drag, startPoint x: 1057, startPoint y: 464, endPoint x: 697, endPoint y: 284, distance: 402.2
click at [708, 282] on quentale-workspace at bounding box center [571, 258] width 1142 height 517
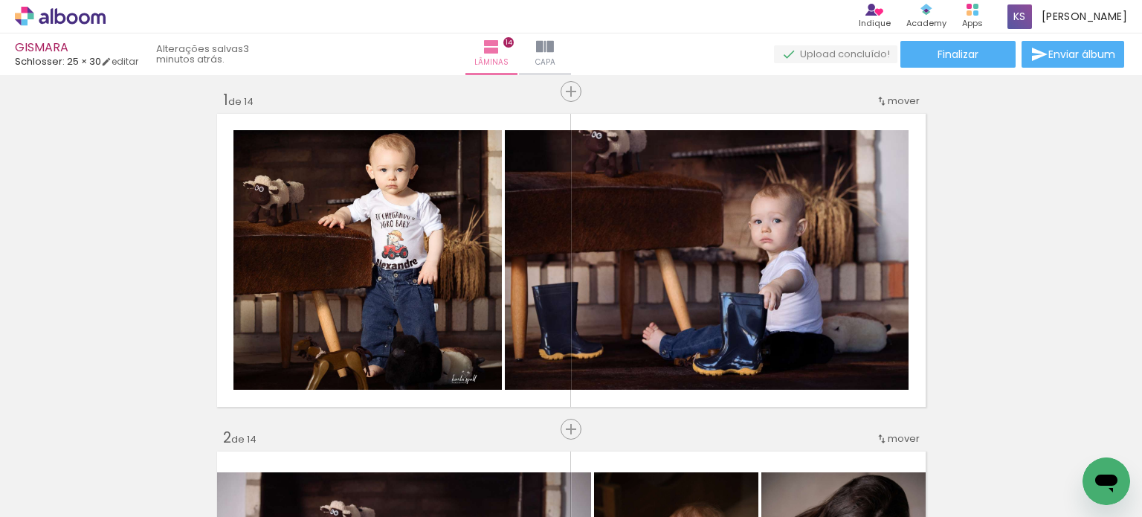
scroll to position [0, 0]
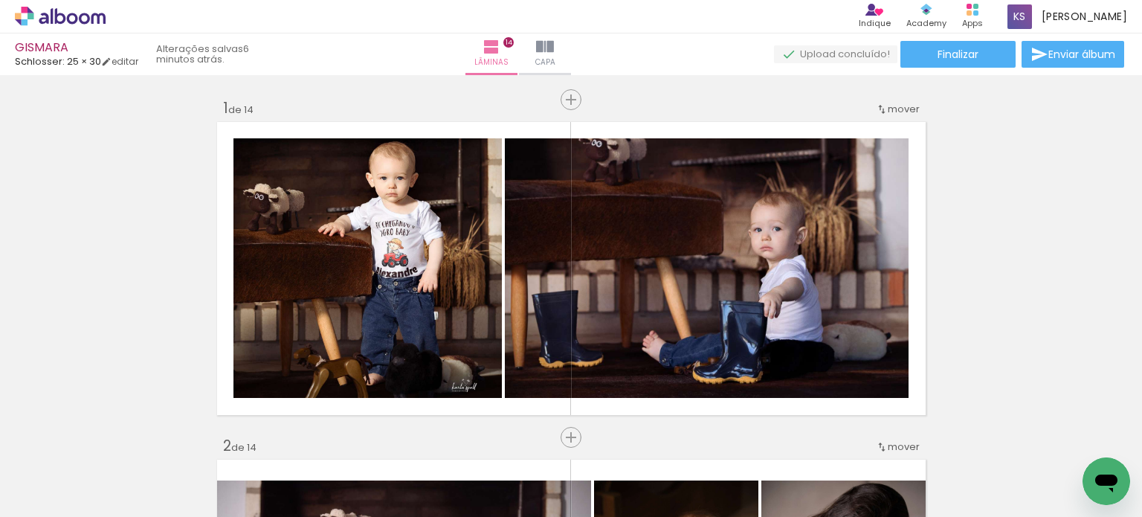
scroll to position [0, 2231]
